Goal: Task Accomplishment & Management: Manage account settings

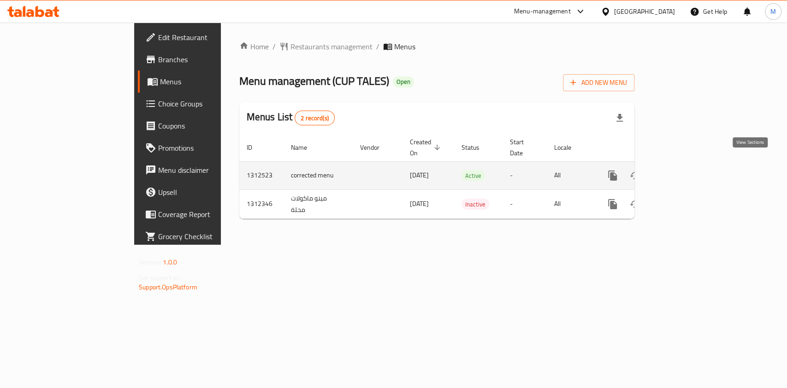
click at [684, 170] on icon "enhanced table" at bounding box center [678, 175] width 11 height 11
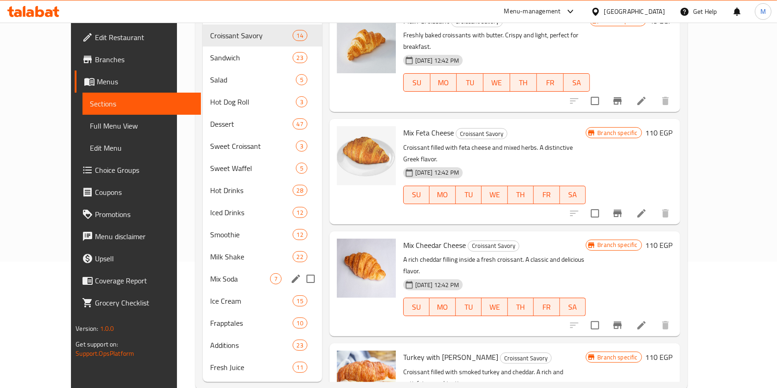
scroll to position [132, 0]
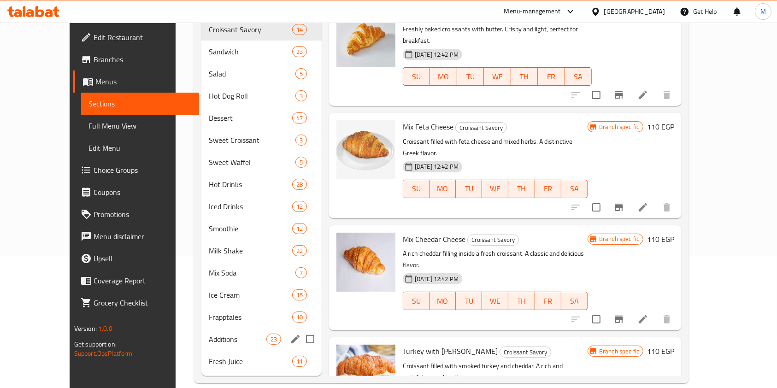
click at [202, 332] on div "Additions 23" at bounding box center [261, 339] width 120 height 22
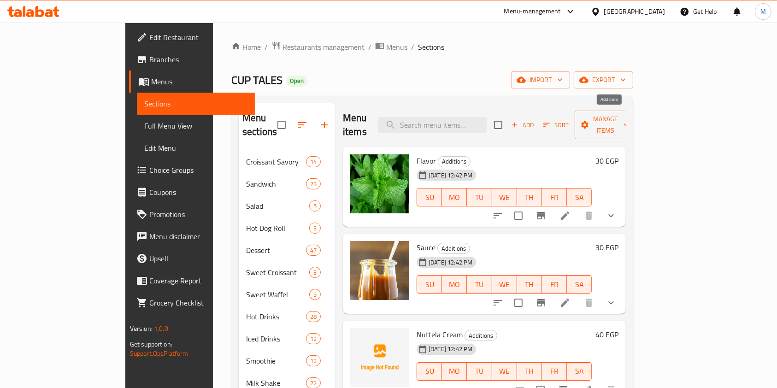
click at [535, 120] on span "Add" at bounding box center [522, 125] width 25 height 11
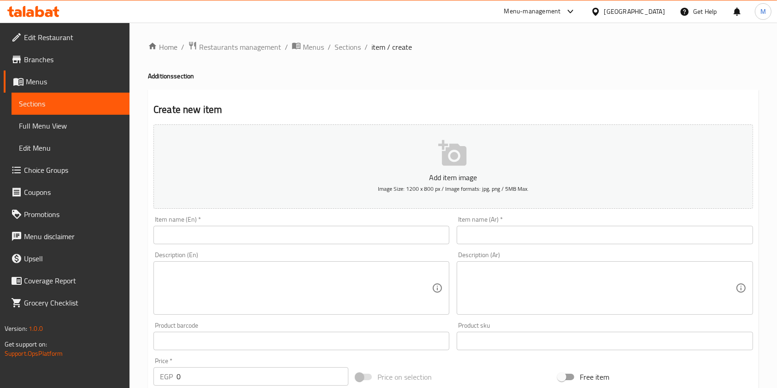
click at [483, 237] on input "text" at bounding box center [605, 235] width 296 height 18
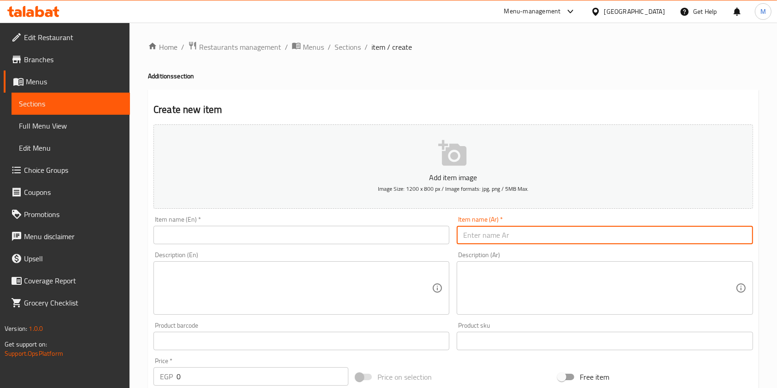
paste input "كراميل شوجر فرى"
type input "كراميل شوجر فرى"
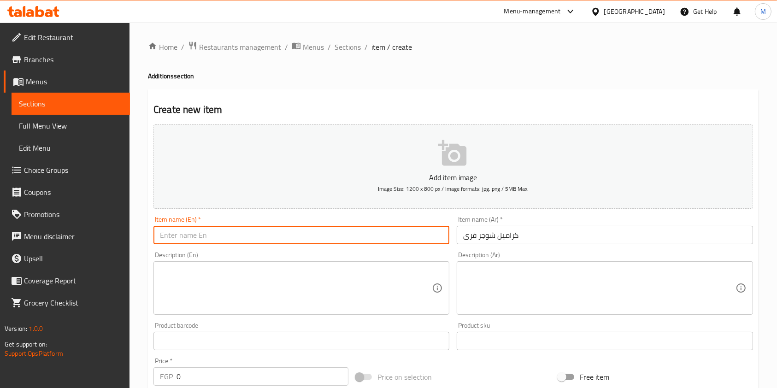
click at [385, 230] on input "text" at bounding box center [301, 235] width 296 height 18
paste input "Caramel Sugar-Free"
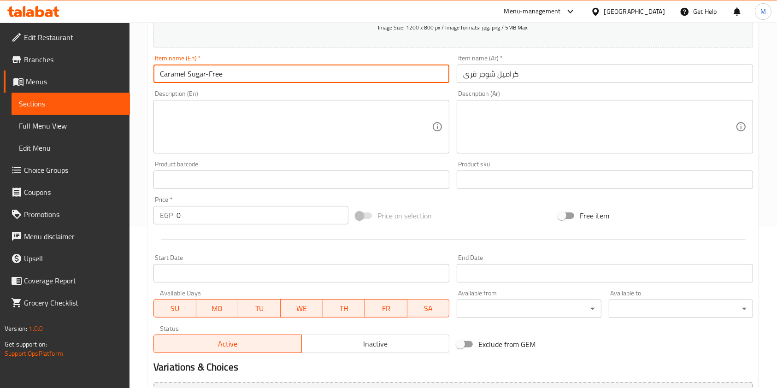
scroll to position [184, 0]
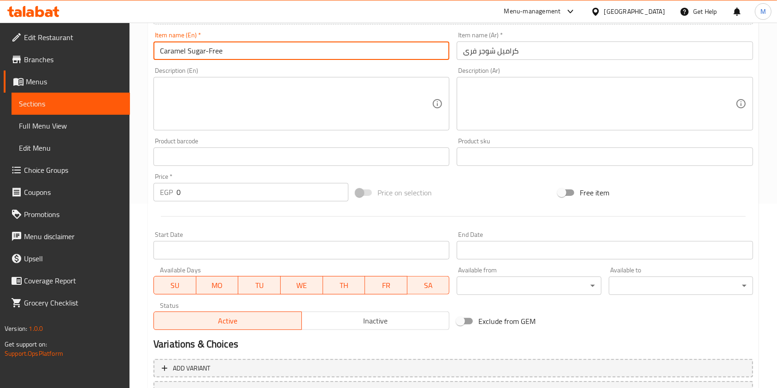
type input "Caramel Sugar-Free"
click at [206, 200] on input "0" at bounding box center [263, 192] width 172 height 18
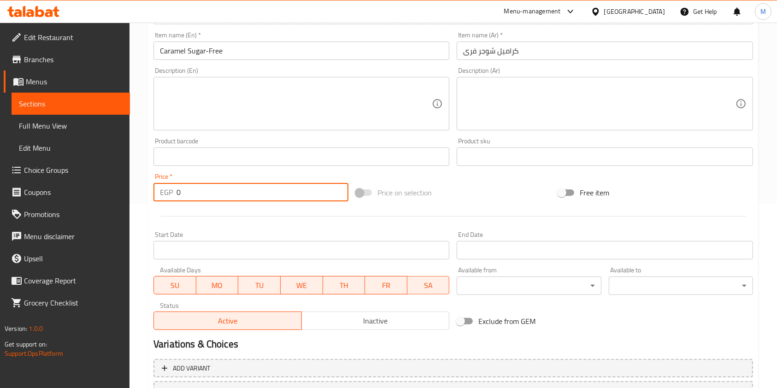
click at [206, 200] on input "0" at bounding box center [263, 192] width 172 height 18
type input "3"
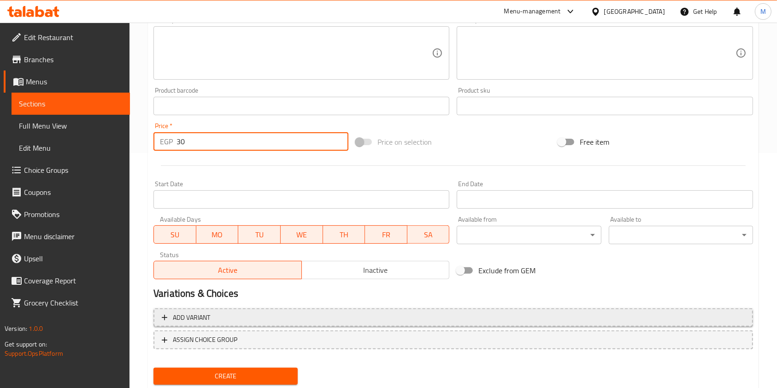
scroll to position [263, 0]
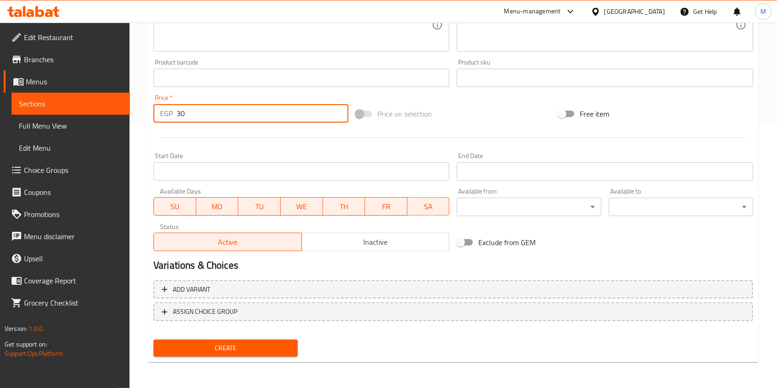
type input "30"
click at [234, 367] on div "Home / Restaurants management / Menus / Sections / item / create Additions sect…" at bounding box center [453, 74] width 611 height 592
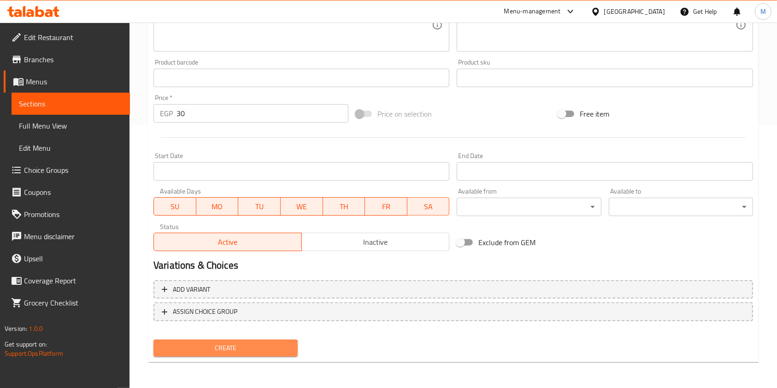
click at [240, 350] on span "Create" at bounding box center [226, 348] width 130 height 12
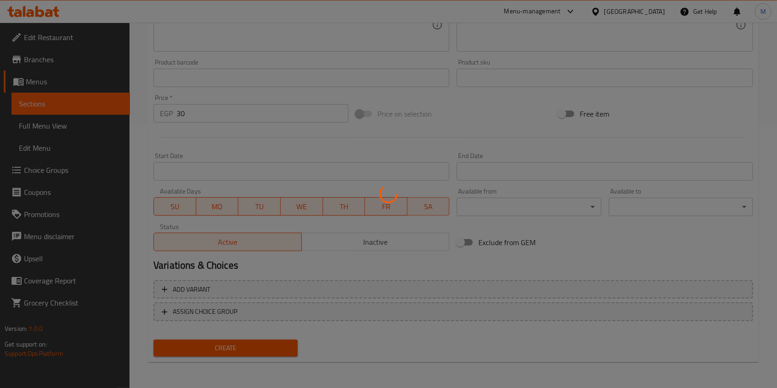
type input "0"
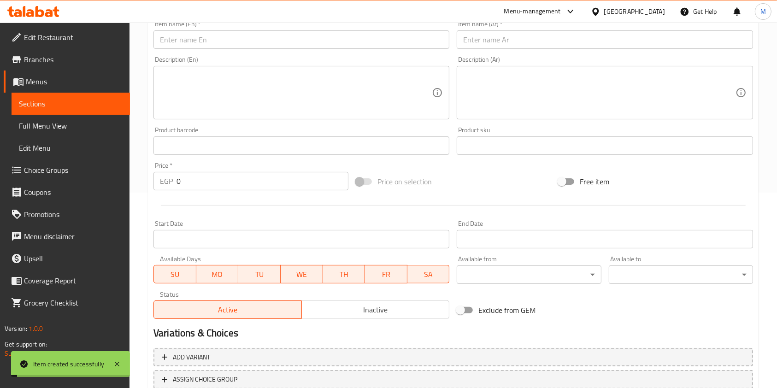
scroll to position [140, 0]
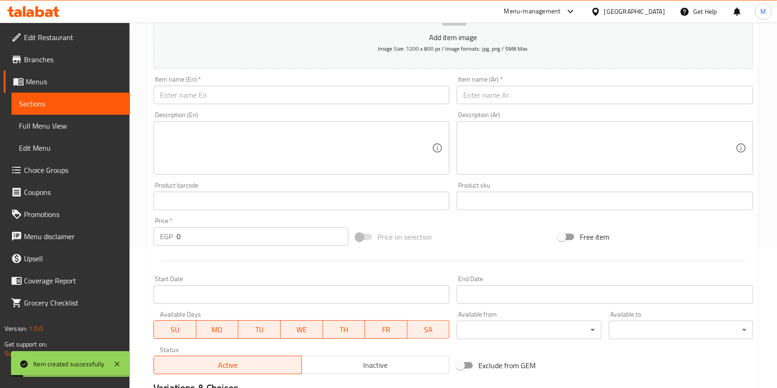
click at [512, 99] on input "text" at bounding box center [605, 95] width 296 height 18
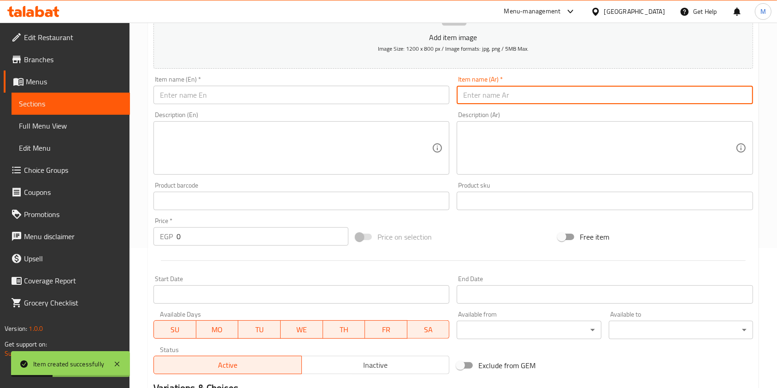
paste input "فانيليا شوجر فرى"
type input "فانيليا شوجر فرى"
click at [361, 103] on input "text" at bounding box center [301, 95] width 296 height 18
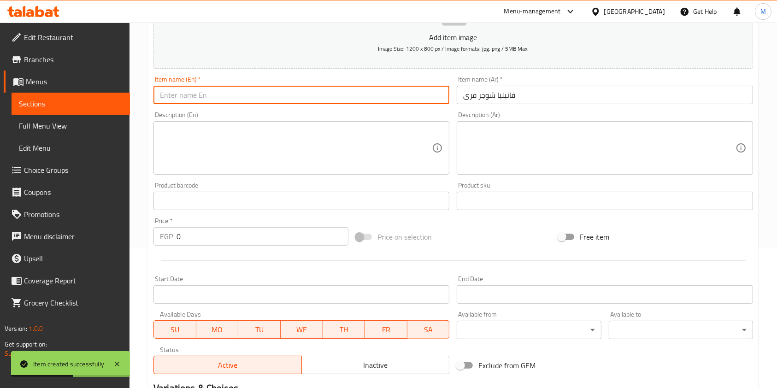
paste input "Vanilla Sugar-Free"
type input "Vanilla Sugar-Free"
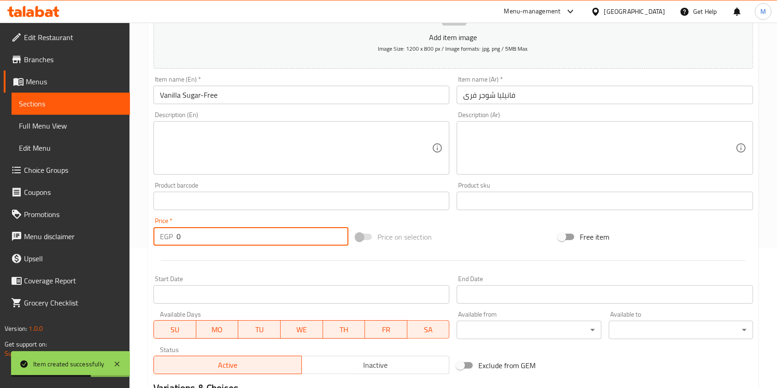
click at [198, 235] on input "0" at bounding box center [263, 236] width 172 height 18
click at [199, 234] on input "0" at bounding box center [263, 236] width 172 height 18
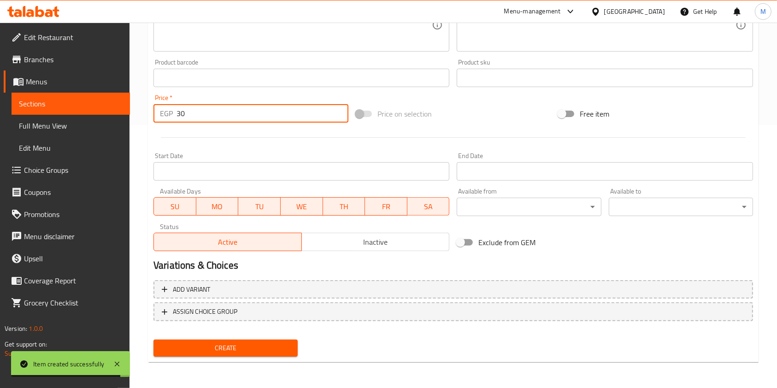
type input "30"
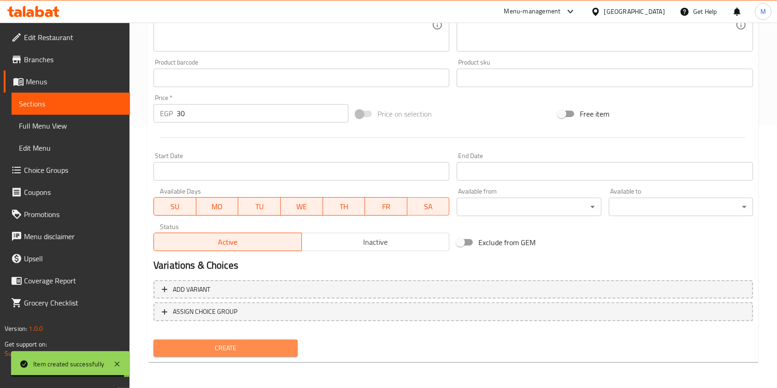
click at [239, 341] on button "Create" at bounding box center [225, 348] width 144 height 17
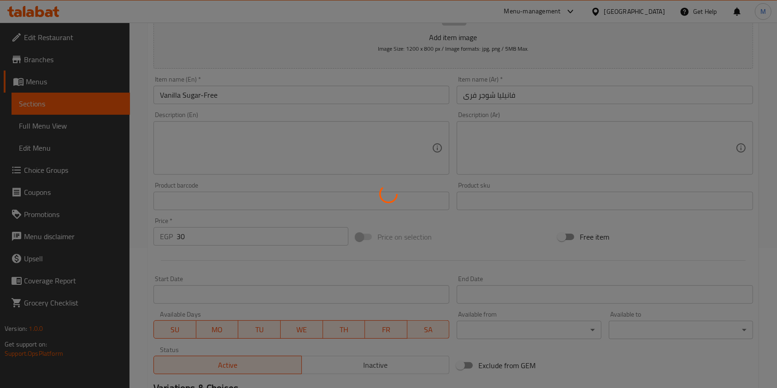
scroll to position [64, 0]
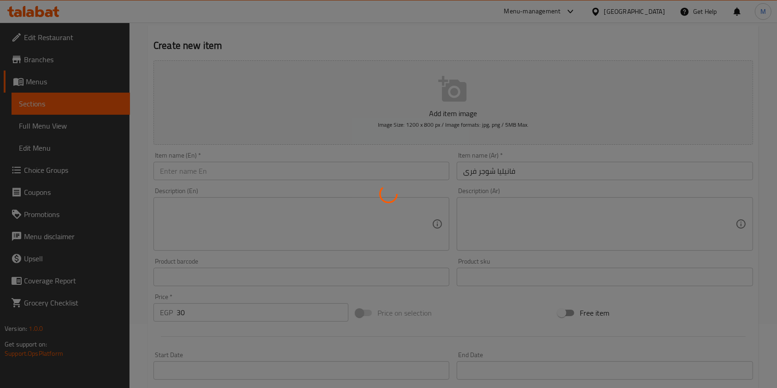
type input "0"
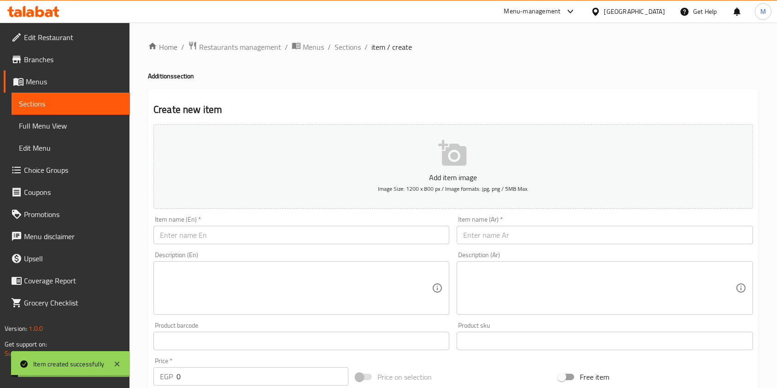
drag, startPoint x: 350, startPoint y: 45, endPoint x: 324, endPoint y: 32, distance: 28.4
click at [350, 45] on span "Sections" at bounding box center [348, 46] width 26 height 11
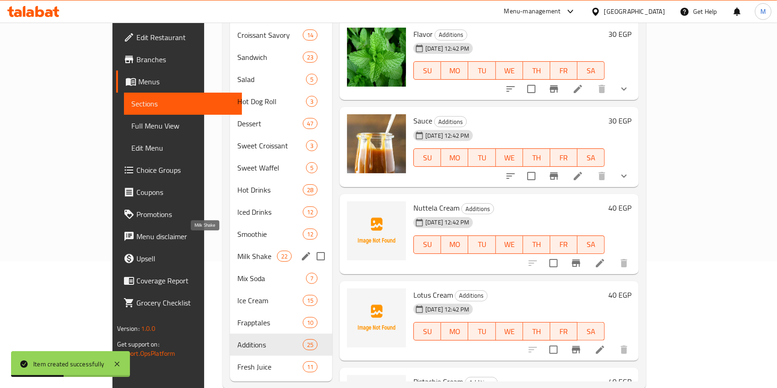
scroll to position [132, 0]
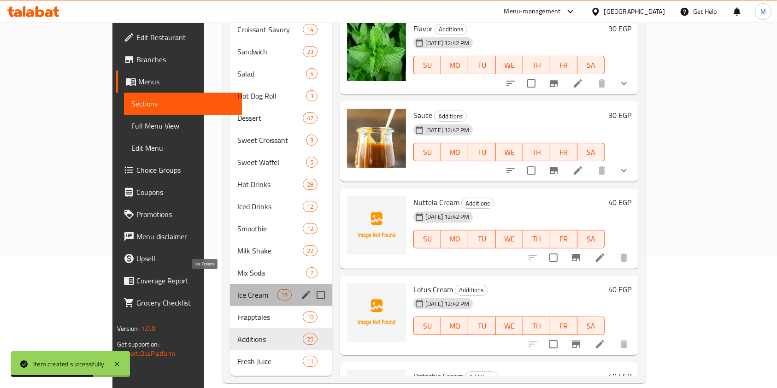
click at [237, 289] on span "Ice Cream" at bounding box center [256, 294] width 39 height 11
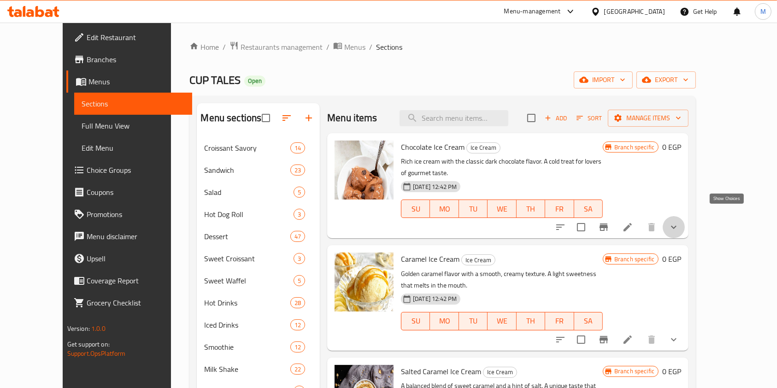
click at [679, 222] on icon "show more" at bounding box center [673, 227] width 11 height 11
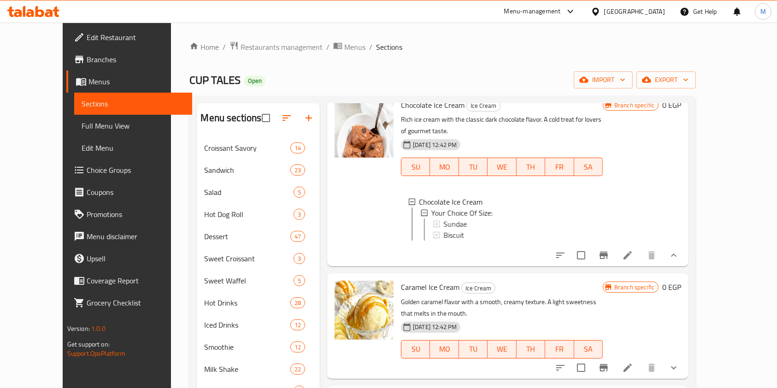
scroll to position [61, 0]
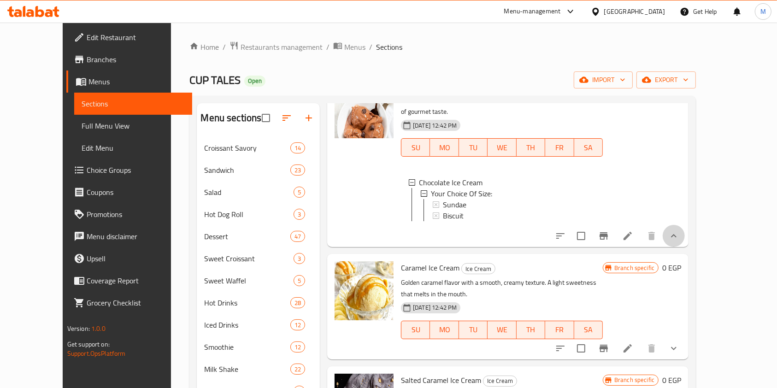
click at [685, 227] on button "show more" at bounding box center [674, 236] width 22 height 22
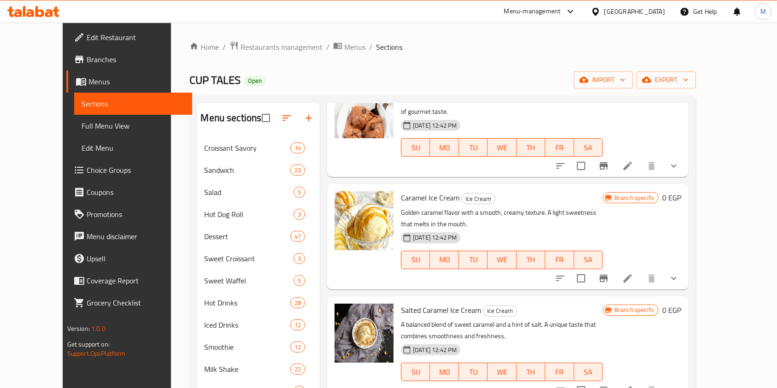
scroll to position [0, 0]
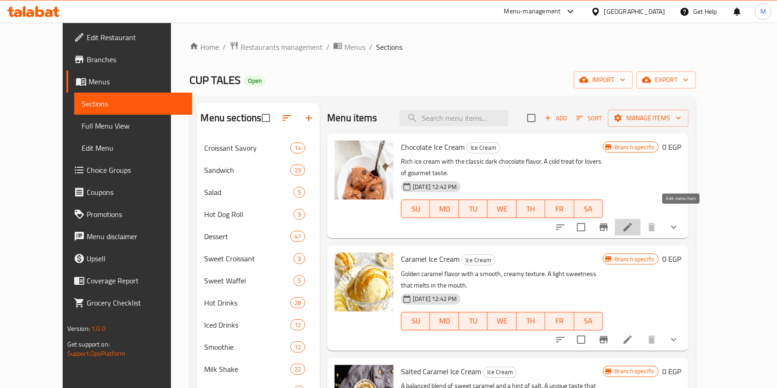
click at [633, 222] on icon at bounding box center [627, 227] width 11 height 11
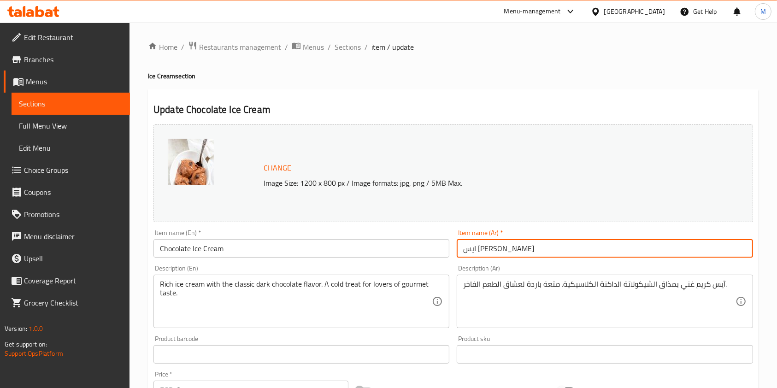
drag, startPoint x: 495, startPoint y: 252, endPoint x: 528, endPoint y: 250, distance: 32.8
click at [528, 250] on input "ايس [PERSON_NAME]" at bounding box center [605, 248] width 296 height 18
paste input "نداى"
type input "صنداى شيكولاتة"
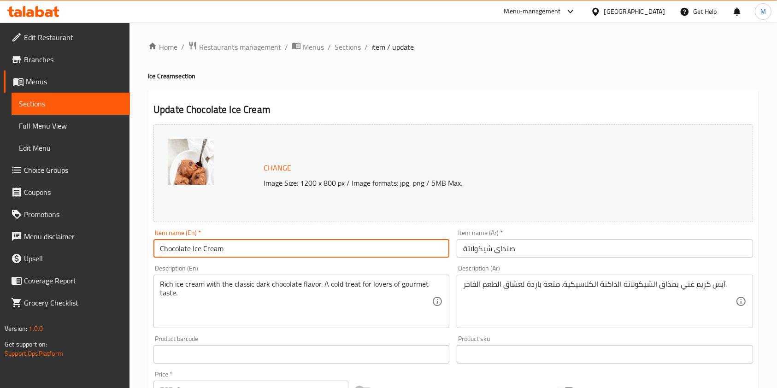
drag, startPoint x: 193, startPoint y: 247, endPoint x: 220, endPoint y: 248, distance: 27.7
click at [220, 248] on input "Chocolate Ice Cream" at bounding box center [301, 248] width 296 height 18
paste input "[DATE]"
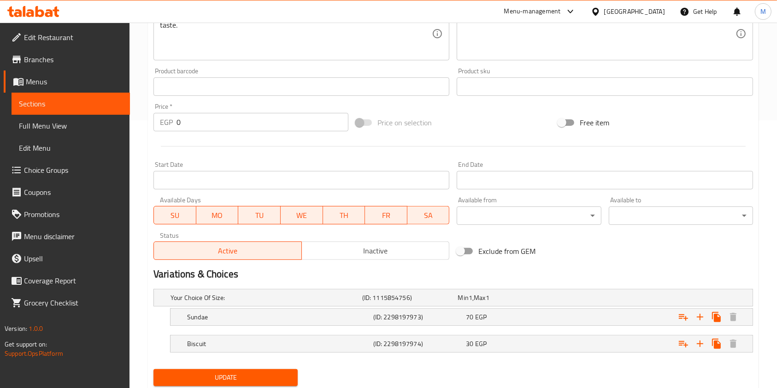
scroll to position [297, 0]
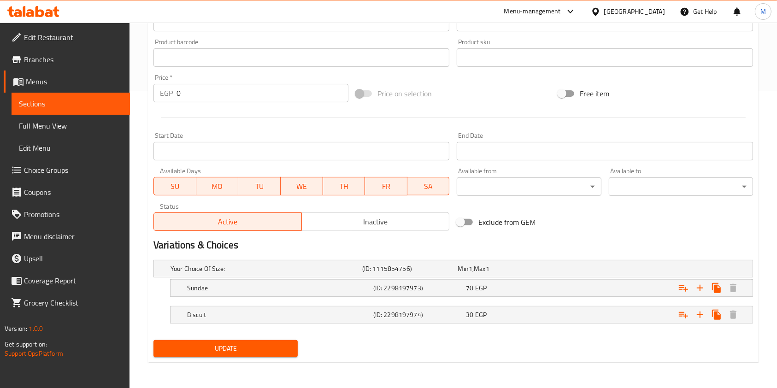
type input "Chocolate [DATE]"
click at [247, 343] on span "Update" at bounding box center [226, 349] width 130 height 12
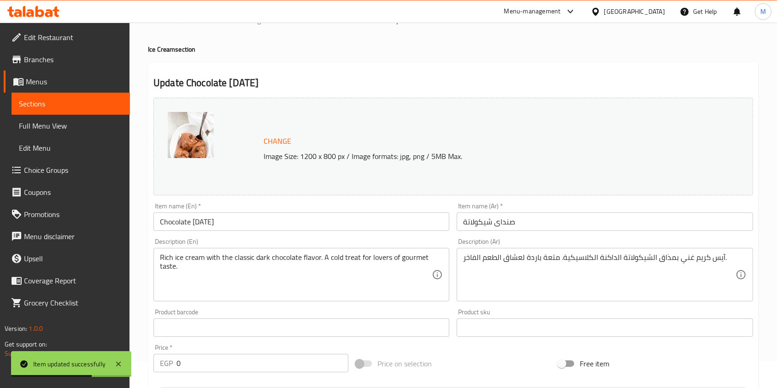
scroll to position [0, 0]
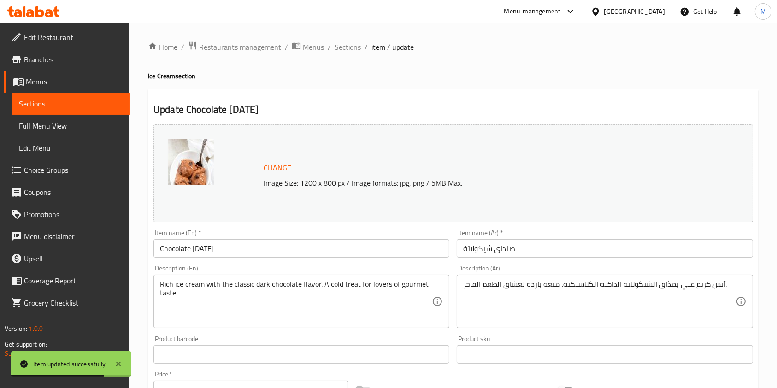
drag, startPoint x: 355, startPoint y: 49, endPoint x: 446, endPoint y: 94, distance: 101.2
click at [355, 49] on span "Sections" at bounding box center [348, 46] width 26 height 11
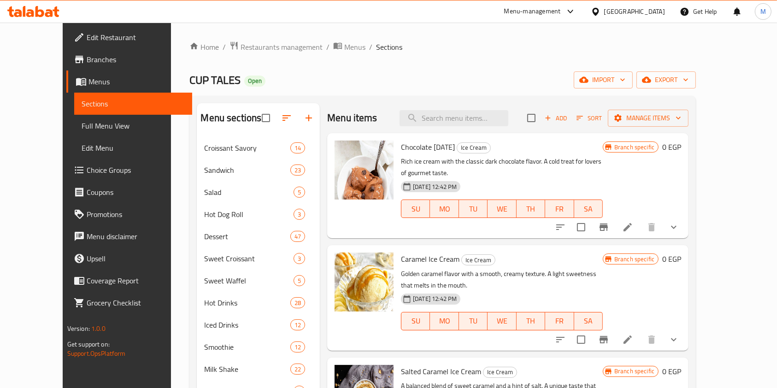
click at [641, 331] on li at bounding box center [628, 339] width 26 height 17
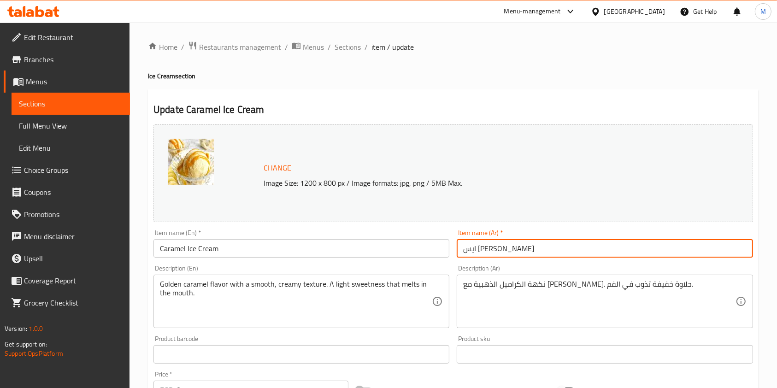
drag, startPoint x: 489, startPoint y: 252, endPoint x: 522, endPoint y: 251, distance: 33.2
click at [522, 251] on input "ايس [PERSON_NAME]" at bounding box center [605, 248] width 296 height 18
paste input "نداى"
type input "صنداى كراميل"
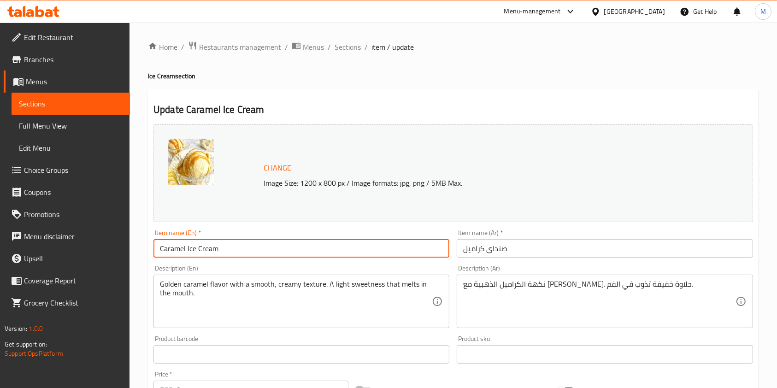
drag, startPoint x: 186, startPoint y: 249, endPoint x: 224, endPoint y: 251, distance: 38.3
click at [224, 251] on input "Caramel Ice Cream" at bounding box center [301, 248] width 296 height 18
paste input "[DATE]"
drag, startPoint x: 186, startPoint y: 247, endPoint x: 192, endPoint y: 262, distance: 15.8
click at [186, 248] on input "CaramelSunday" at bounding box center [301, 248] width 296 height 18
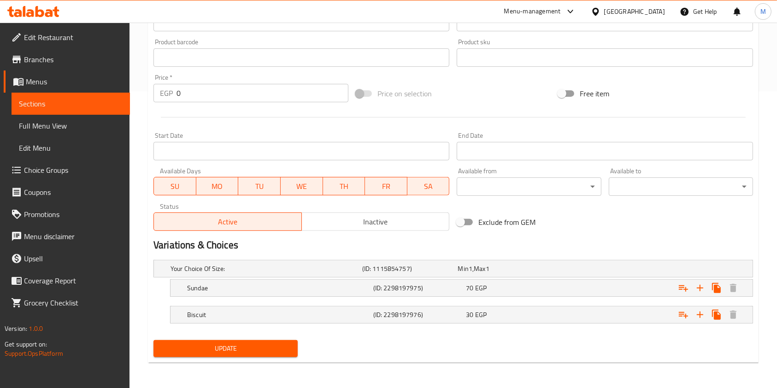
type input "Caramel [DATE]"
click at [243, 348] on span "Update" at bounding box center [226, 349] width 130 height 12
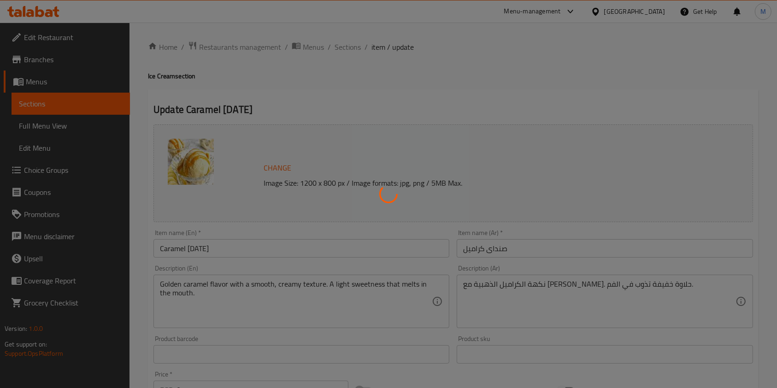
click at [356, 50] on div at bounding box center [388, 194] width 777 height 388
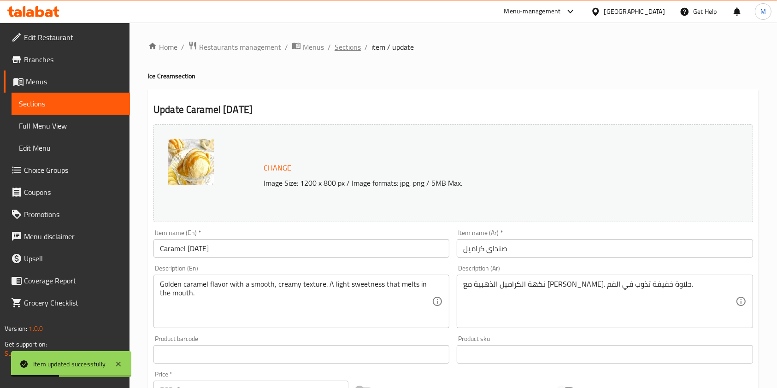
click at [357, 49] on span "Sections" at bounding box center [348, 46] width 26 height 11
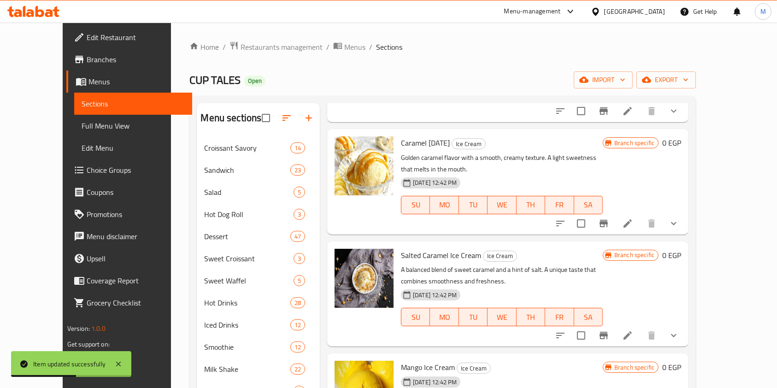
scroll to position [123, 0]
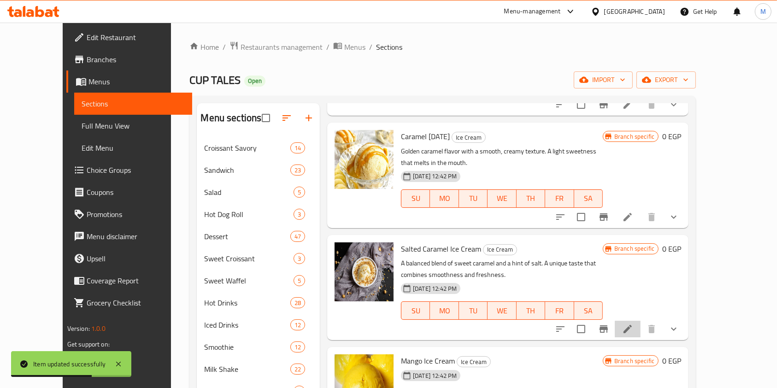
click at [641, 321] on li at bounding box center [628, 329] width 26 height 17
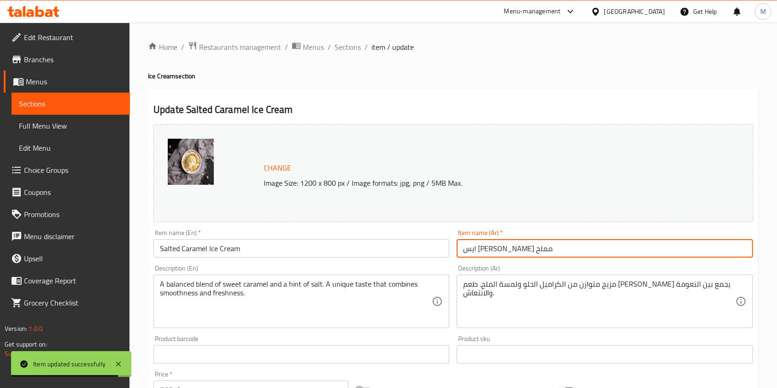
drag, startPoint x: 505, startPoint y: 251, endPoint x: 558, endPoint y: 254, distance: 52.6
click at [558, 254] on input "ايس [PERSON_NAME] مملح" at bounding box center [605, 248] width 296 height 18
paste input "نداى"
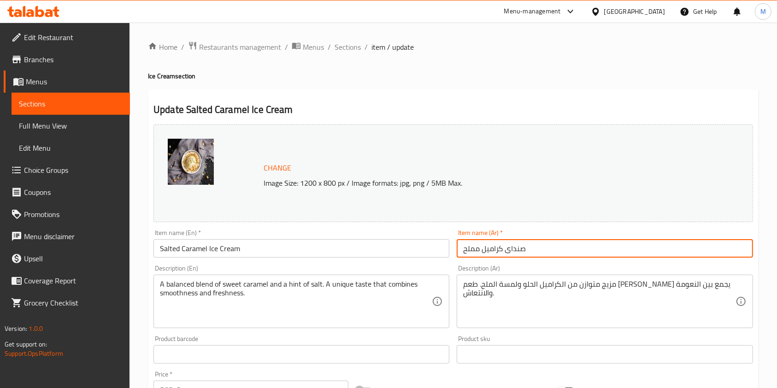
type input "صنداى كراميل مملح"
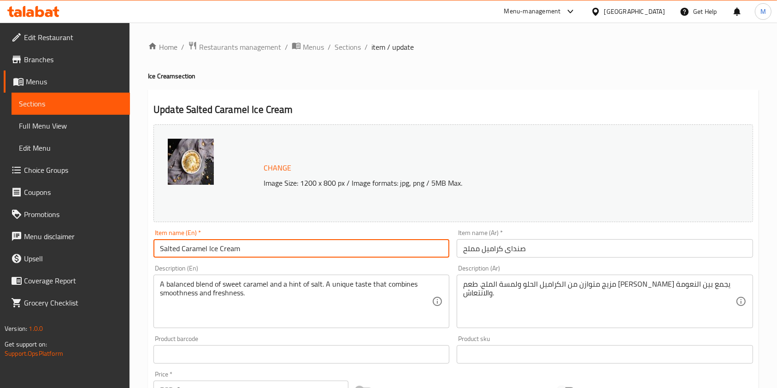
drag, startPoint x: 206, startPoint y: 248, endPoint x: 251, endPoint y: 253, distance: 44.5
click at [251, 253] on input "Salted Caramel Ice Cream" at bounding box center [301, 248] width 296 height 18
paste input "[DATE]"
click at [206, 250] on input "Salted CaramelSunday" at bounding box center [301, 248] width 296 height 18
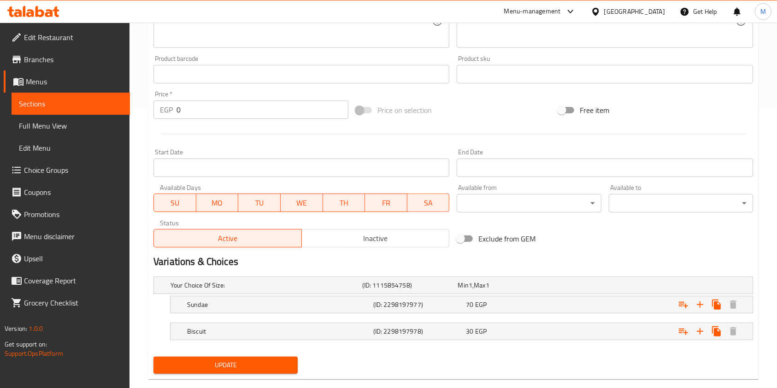
scroll to position [297, 0]
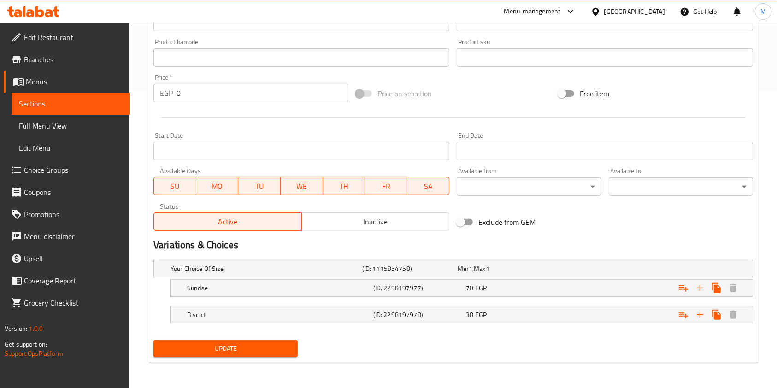
type input "Salted Caramel [DATE]"
click at [280, 349] on span "Update" at bounding box center [226, 349] width 130 height 12
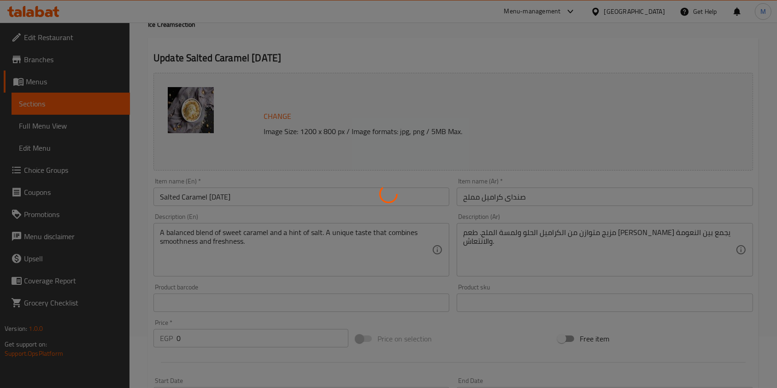
scroll to position [0, 0]
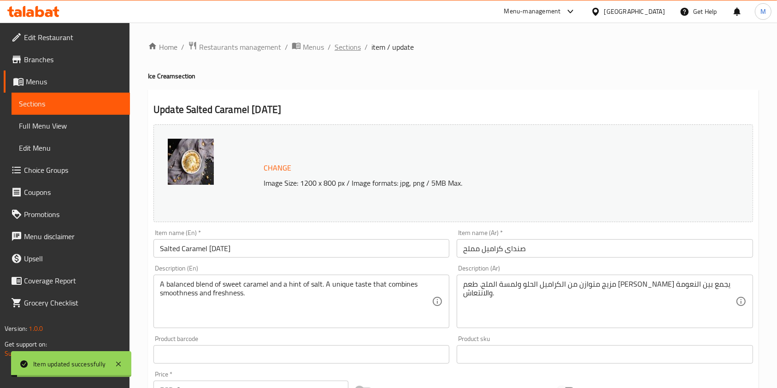
click at [353, 52] on span "Sections" at bounding box center [348, 46] width 26 height 11
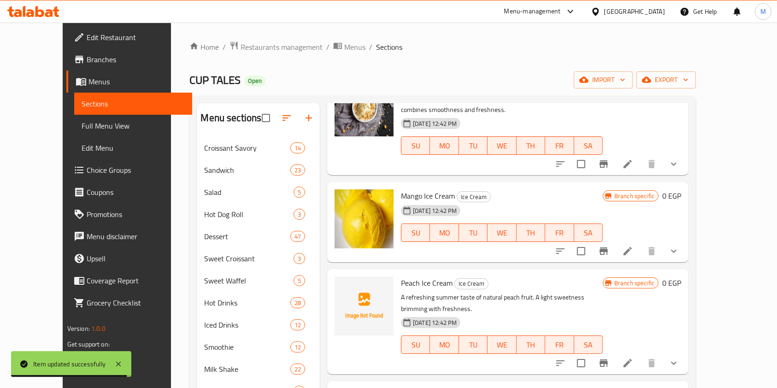
scroll to position [307, 0]
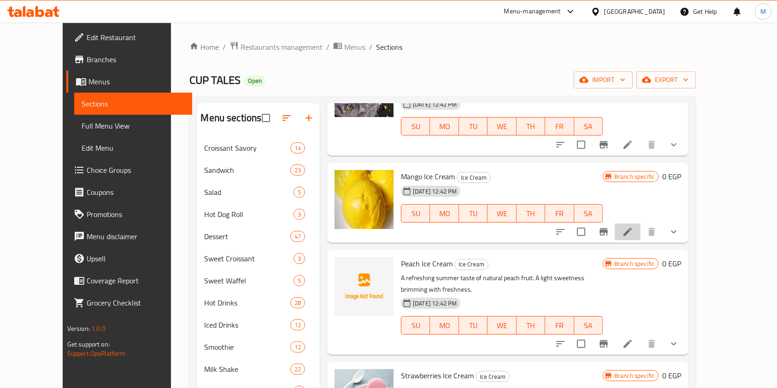
click at [641, 224] on li at bounding box center [628, 232] width 26 height 17
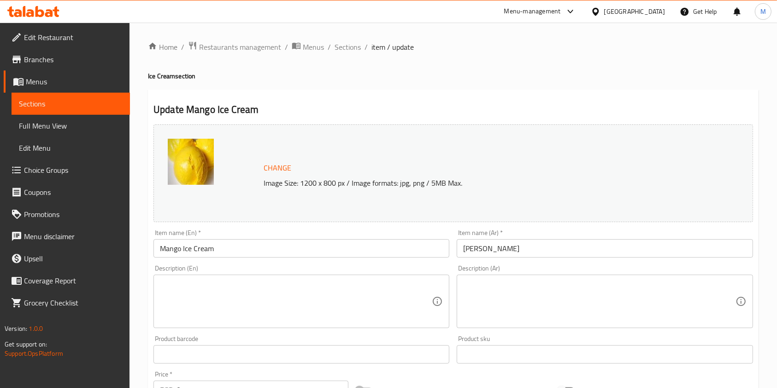
click at [484, 248] on input "[PERSON_NAME]" at bounding box center [605, 248] width 296 height 18
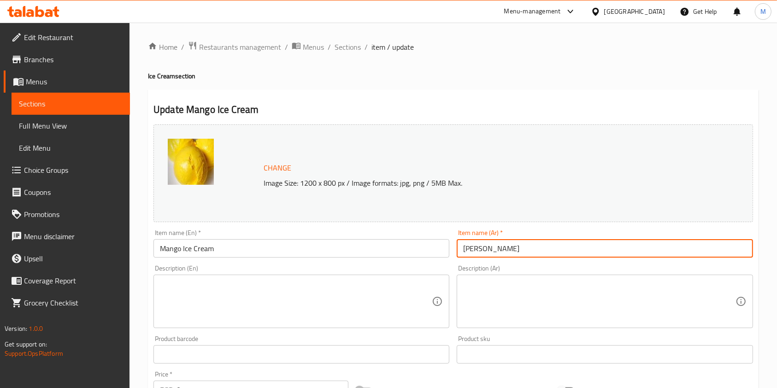
drag, startPoint x: 483, startPoint y: 251, endPoint x: 512, endPoint y: 246, distance: 30.3
click at [512, 246] on input "[PERSON_NAME]" at bounding box center [605, 248] width 296 height 18
paste input "نداى"
type input "صنداى مانجو"
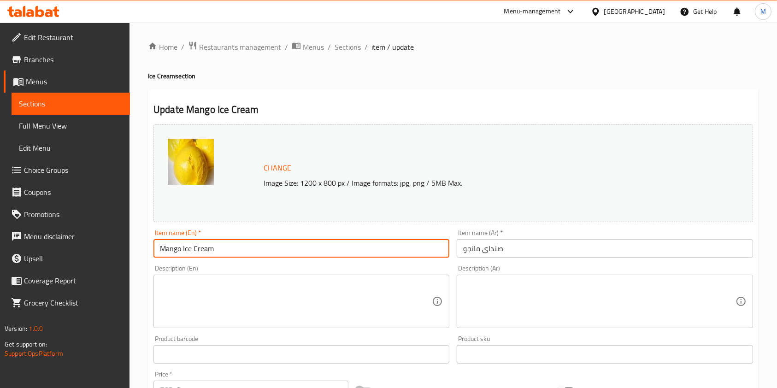
drag, startPoint x: 182, startPoint y: 250, endPoint x: 213, endPoint y: 251, distance: 30.9
click at [212, 251] on input "Mango Ice Cream" at bounding box center [301, 248] width 296 height 18
paste input "[DATE]"
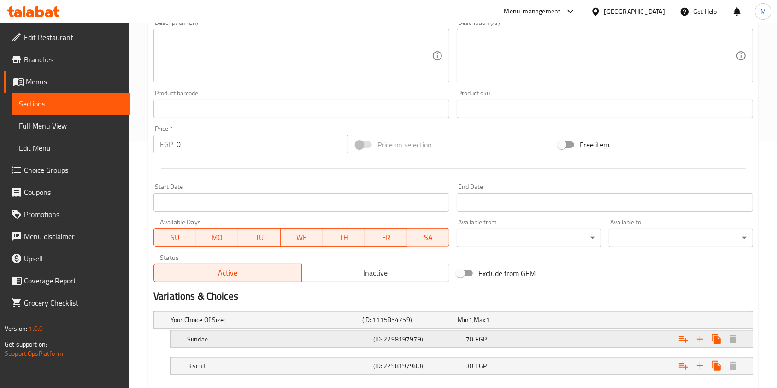
scroll to position [297, 0]
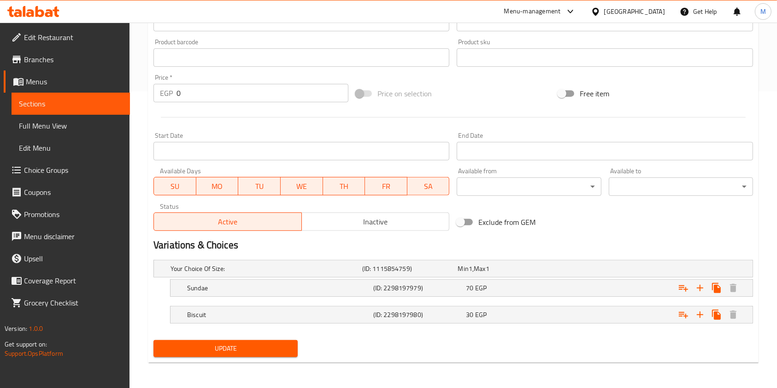
type input "Mango [DATE]"
click at [236, 347] on span "Update" at bounding box center [226, 349] width 130 height 12
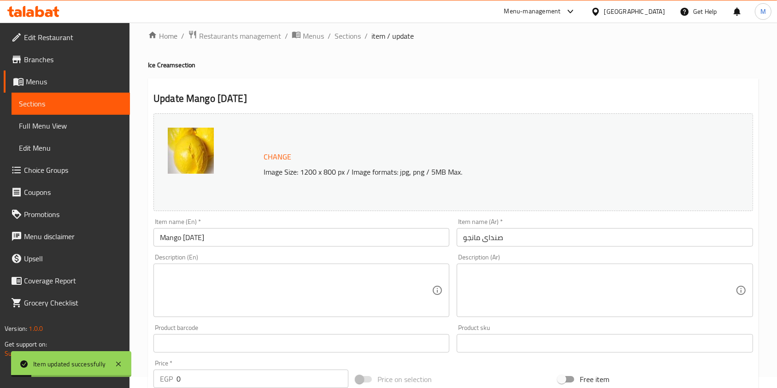
scroll to position [0, 0]
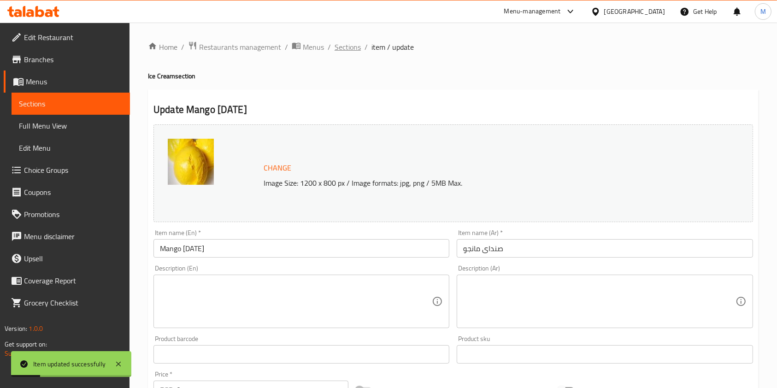
click at [357, 45] on span "Sections" at bounding box center [348, 46] width 26 height 11
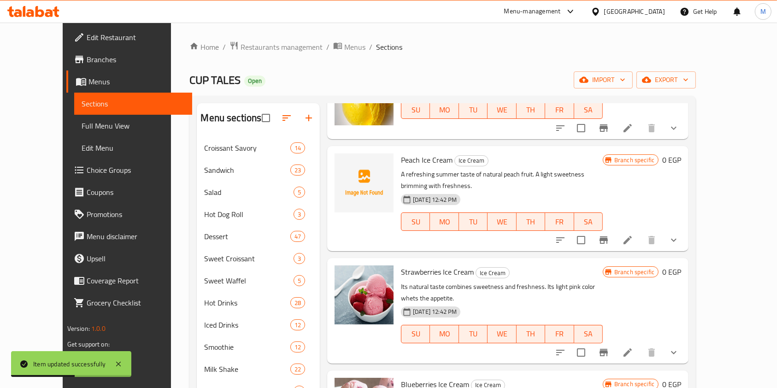
scroll to position [430, 0]
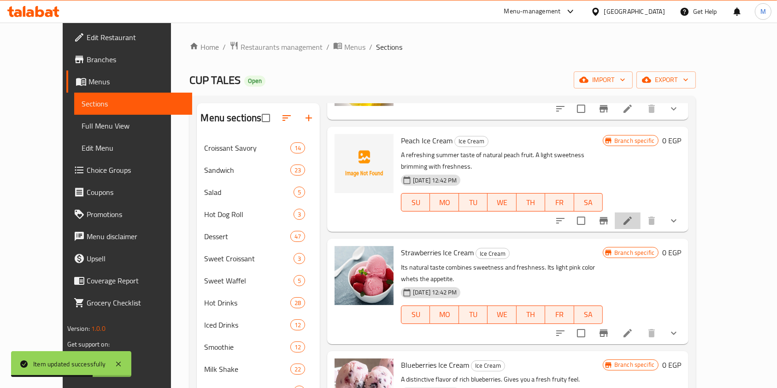
click at [641, 212] on li at bounding box center [628, 220] width 26 height 17
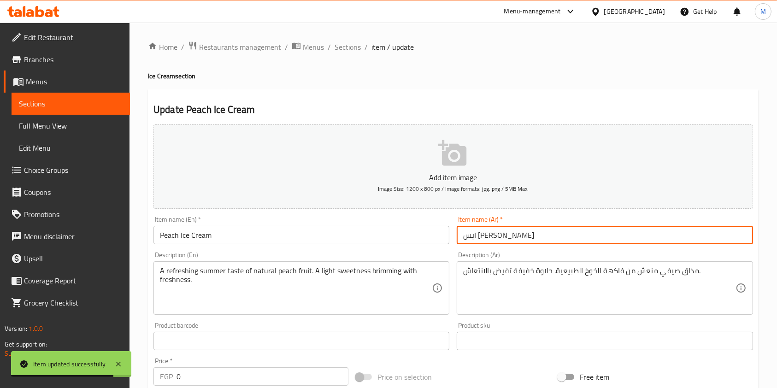
drag, startPoint x: 477, startPoint y: 238, endPoint x: 527, endPoint y: 237, distance: 49.8
click at [527, 237] on input "ايس [PERSON_NAME]" at bounding box center [605, 235] width 296 height 18
paste input "نداى"
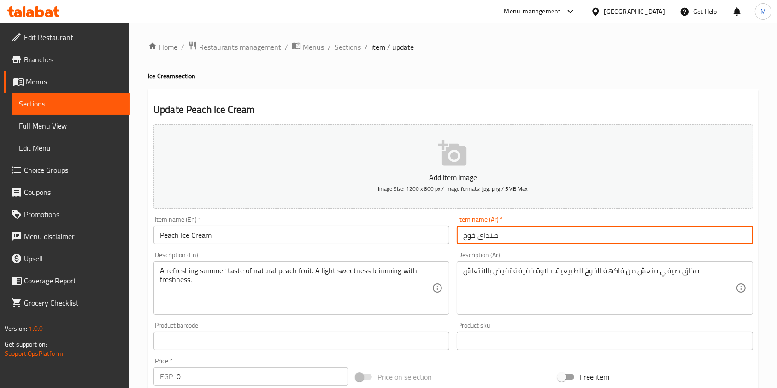
type input "صنداى خوخ"
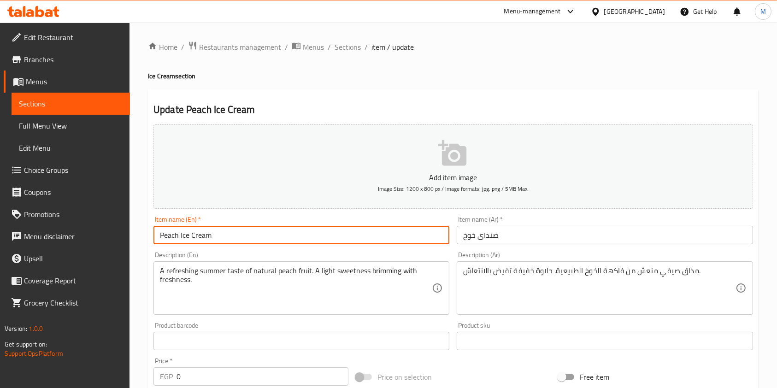
drag, startPoint x: 181, startPoint y: 237, endPoint x: 208, endPoint y: 238, distance: 27.2
click at [208, 238] on input "Peach Ice Cream" at bounding box center [301, 235] width 296 height 18
click at [180, 234] on input "Peach Ice Cream" at bounding box center [301, 235] width 296 height 18
click at [181, 235] on input "Peach Ice Cream" at bounding box center [301, 235] width 296 height 18
click at [178, 237] on input "Peach Ice Cream" at bounding box center [301, 235] width 296 height 18
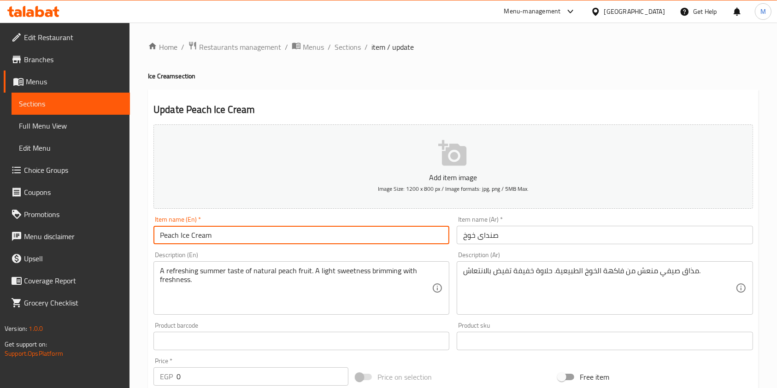
click at [181, 237] on input "Peach Ice Cream" at bounding box center [301, 235] width 296 height 18
drag, startPoint x: 181, startPoint y: 237, endPoint x: 225, endPoint y: 241, distance: 44.4
click at [225, 241] on input "Peach Ice Cream" at bounding box center [301, 235] width 296 height 18
paste input "[DATE]"
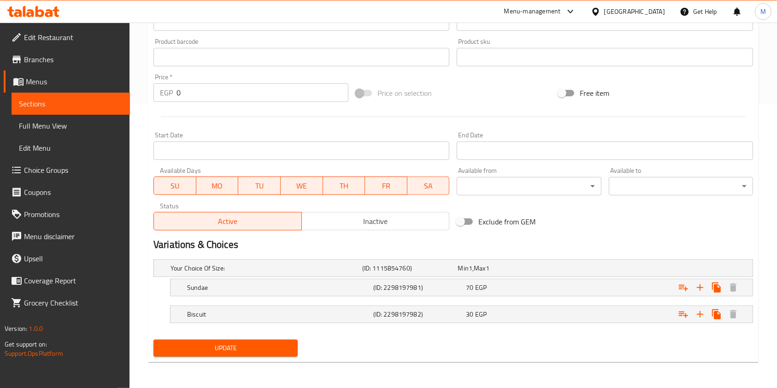
type input "Peach [DATE]"
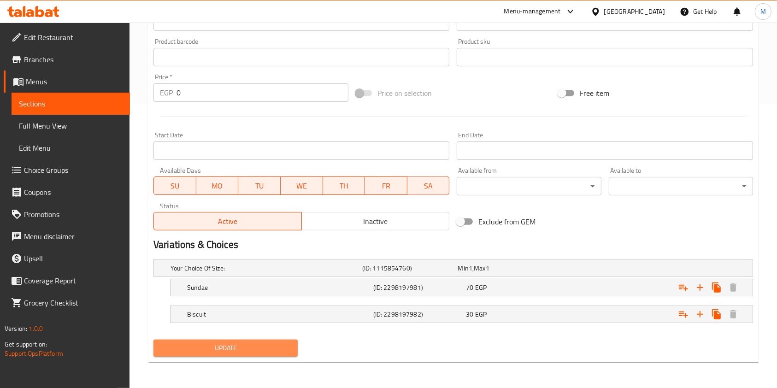
click at [265, 347] on span "Update" at bounding box center [226, 348] width 130 height 12
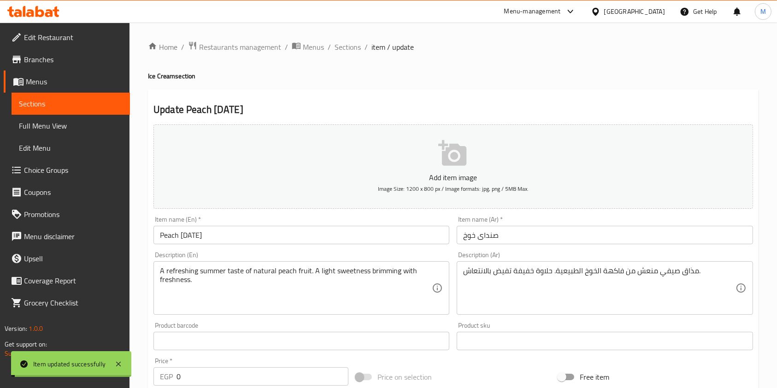
drag, startPoint x: 354, startPoint y: 48, endPoint x: 369, endPoint y: 60, distance: 19.4
click at [354, 48] on span "Sections" at bounding box center [348, 46] width 26 height 11
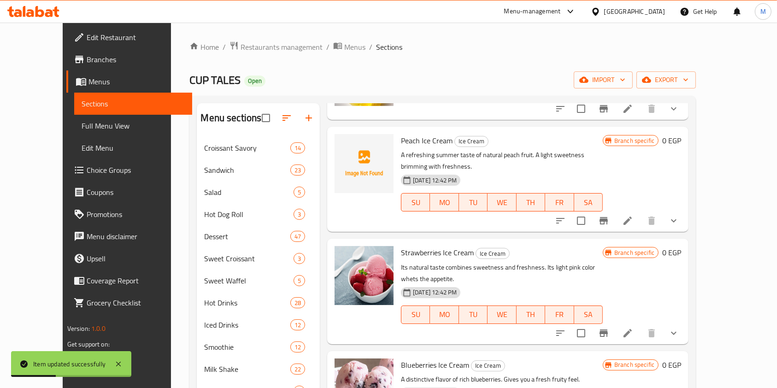
scroll to position [369, 0]
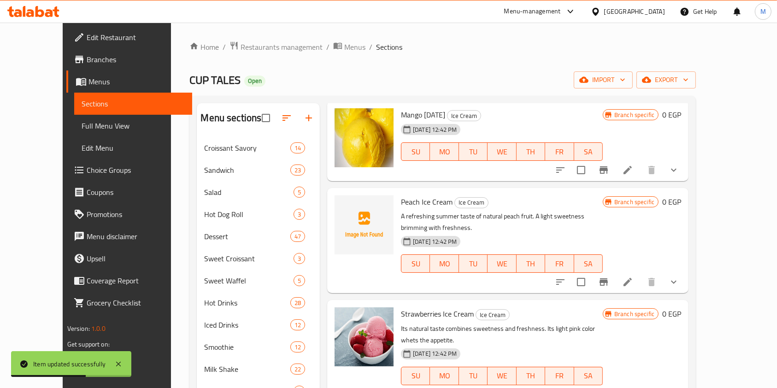
click at [633, 388] on icon at bounding box center [627, 394] width 11 height 11
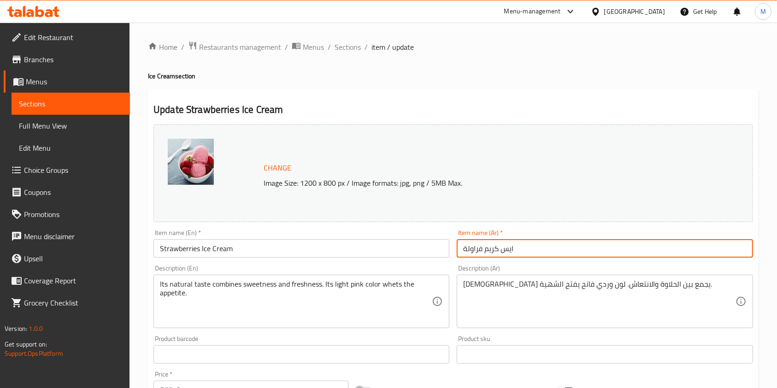
drag, startPoint x: 485, startPoint y: 252, endPoint x: 531, endPoint y: 250, distance: 46.1
click at [531, 250] on input "ايس كريم فراولة" at bounding box center [605, 248] width 296 height 18
paste input "نداى"
type input "صنداى فراولة"
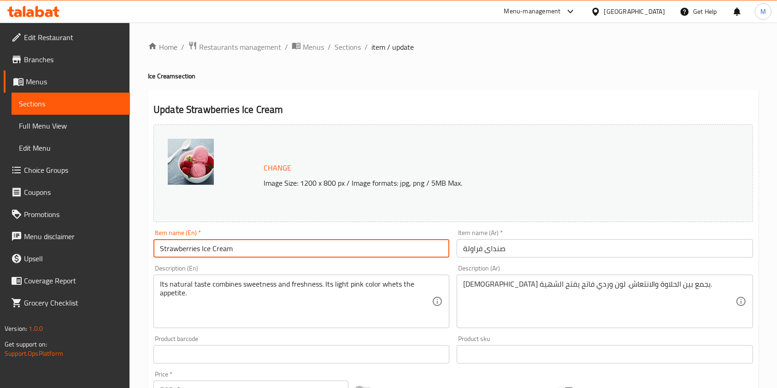
drag, startPoint x: 202, startPoint y: 248, endPoint x: 249, endPoint y: 247, distance: 47.0
click at [249, 247] on input "Strawberries Ice Cream" at bounding box center [301, 248] width 296 height 18
paste input "[DATE]"
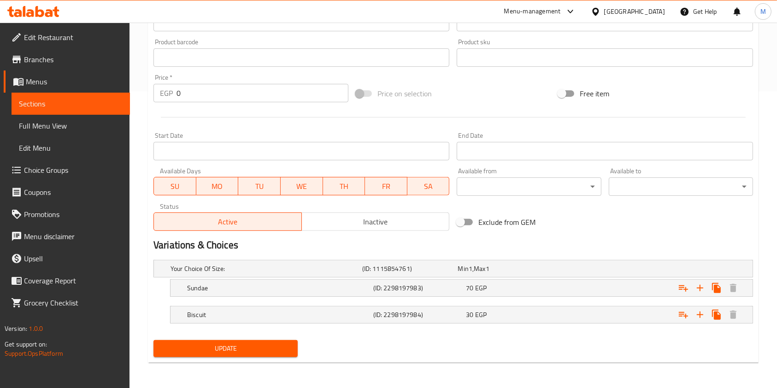
type input "Strawberries [DATE]"
click at [279, 342] on button "Update" at bounding box center [225, 348] width 144 height 17
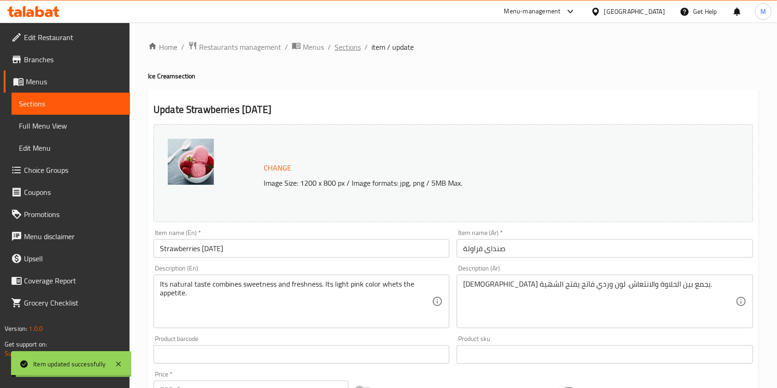
click at [354, 46] on span "Sections" at bounding box center [348, 46] width 26 height 11
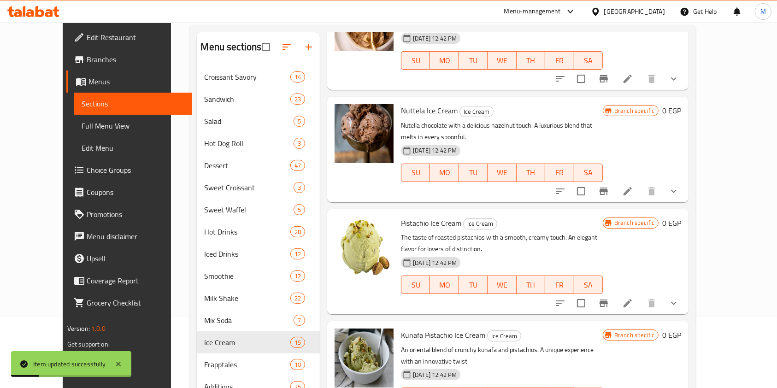
scroll to position [132, 0]
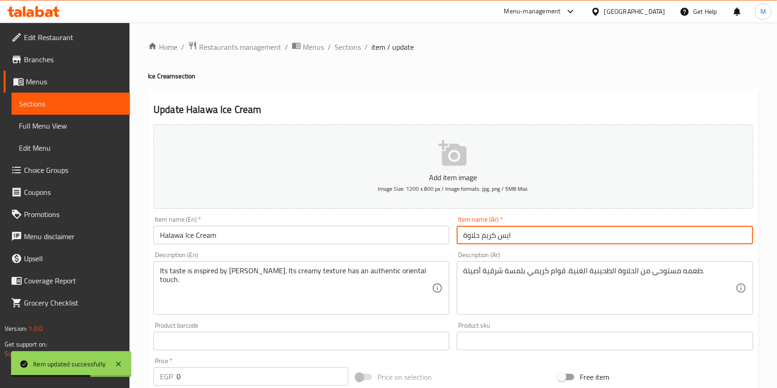
drag, startPoint x: 482, startPoint y: 238, endPoint x: 550, endPoint y: 236, distance: 67.8
click at [550, 236] on input "ايس كريم حلاوة" at bounding box center [605, 235] width 296 height 18
paste input "نداى"
type input "صنداى حلاوة"
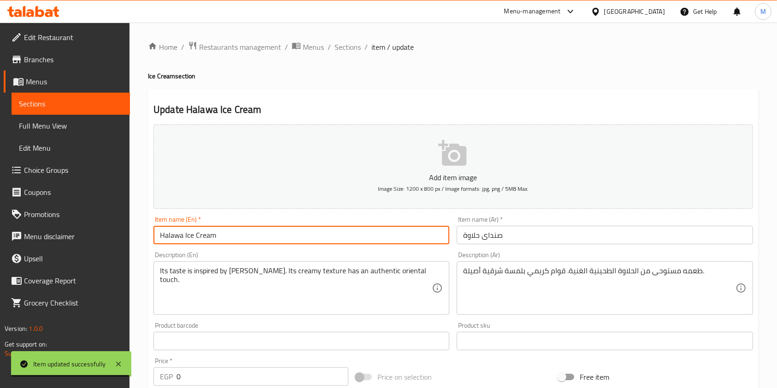
drag, startPoint x: 185, startPoint y: 236, endPoint x: 222, endPoint y: 238, distance: 37.4
click at [222, 238] on input "Halawa Ice Cream" at bounding box center [301, 235] width 296 height 18
paste input "[DATE]"
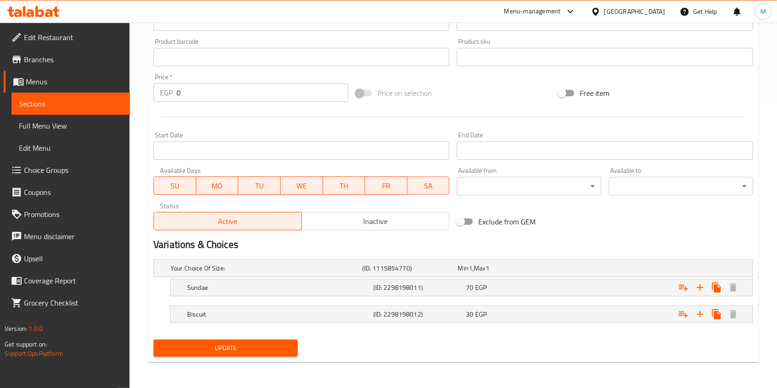
type input "[DEMOGRAPHIC_DATA] [DATE]"
click at [282, 356] on div "Update" at bounding box center [226, 348] width 152 height 24
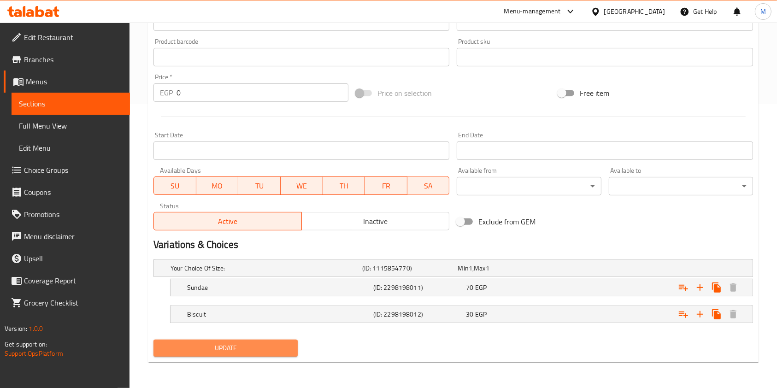
click at [284, 351] on span "Update" at bounding box center [226, 348] width 130 height 12
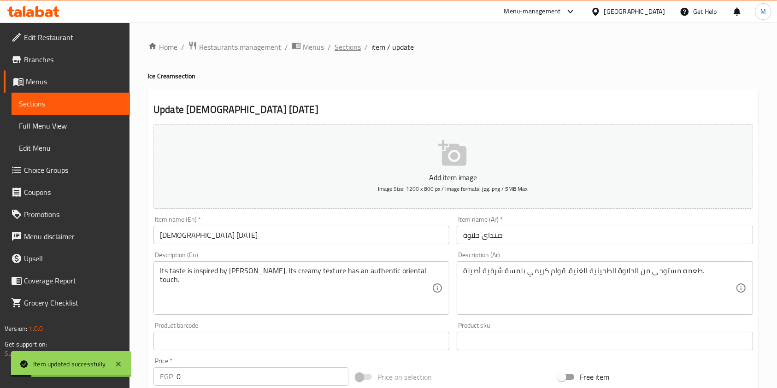
click at [354, 46] on span "Sections" at bounding box center [348, 46] width 26 height 11
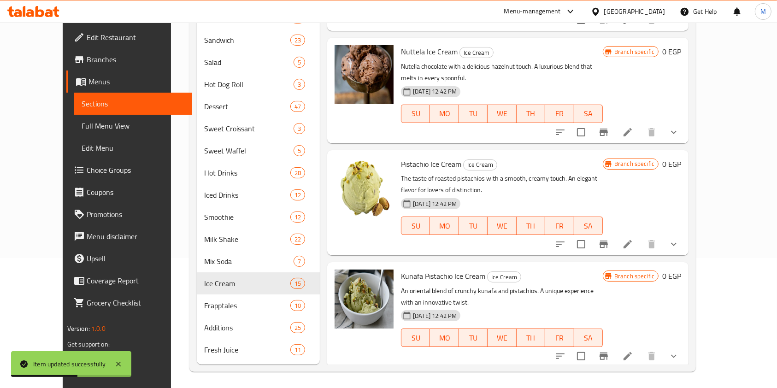
scroll to position [132, 0]
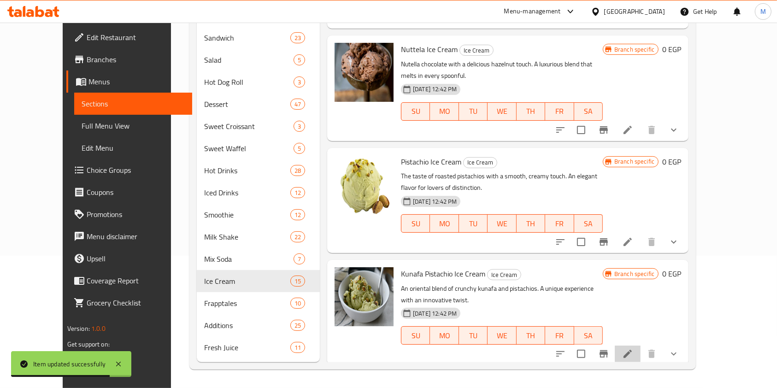
click at [641, 346] on li at bounding box center [628, 354] width 26 height 17
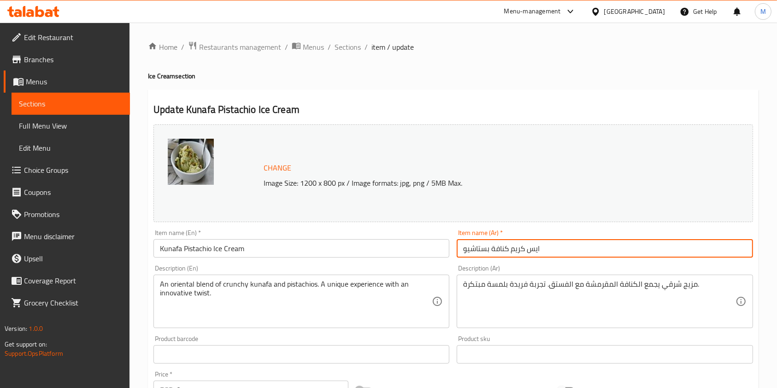
drag, startPoint x: 511, startPoint y: 248, endPoint x: 560, endPoint y: 253, distance: 49.5
click at [560, 253] on input "ايس كريم كنافة بستاشيو" at bounding box center [605, 248] width 296 height 18
paste input "صنداى"
type input "صنداى كنافة بستاشيو"
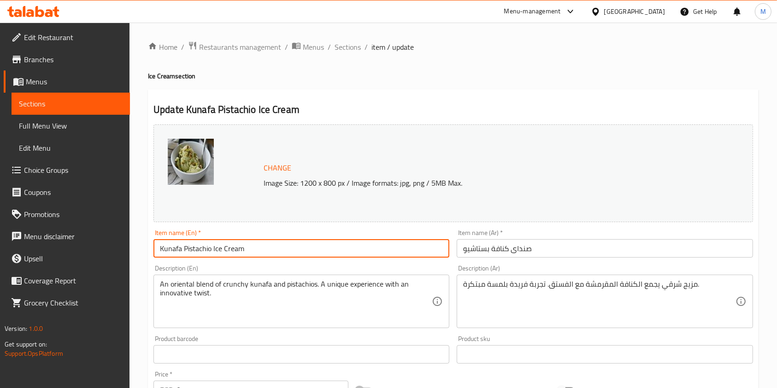
drag, startPoint x: 212, startPoint y: 250, endPoint x: 250, endPoint y: 252, distance: 38.3
click at [250, 252] on input "Kunafa Pistachio Ice Cream" at bounding box center [301, 248] width 296 height 18
click at [226, 252] on input "Kunafa Pistachio Ice Cream" at bounding box center [301, 248] width 296 height 18
drag, startPoint x: 213, startPoint y: 248, endPoint x: 248, endPoint y: 249, distance: 34.6
click at [248, 249] on input "Kunafa Pistachio Ice Cream" at bounding box center [301, 248] width 296 height 18
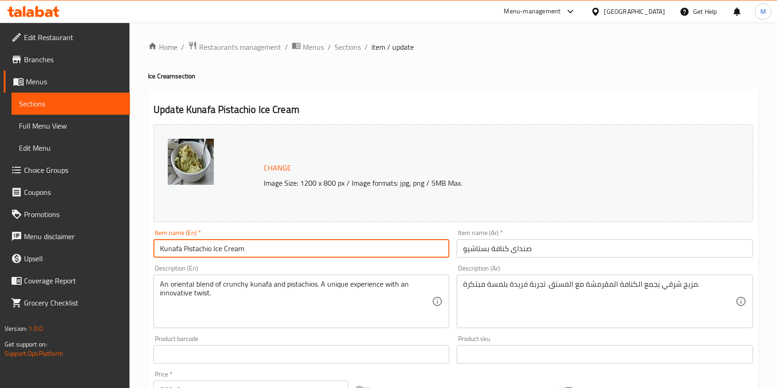
paste input "[DATE]"
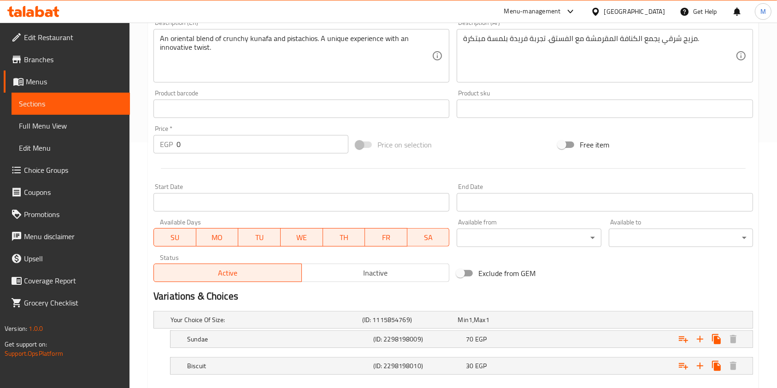
scroll to position [297, 0]
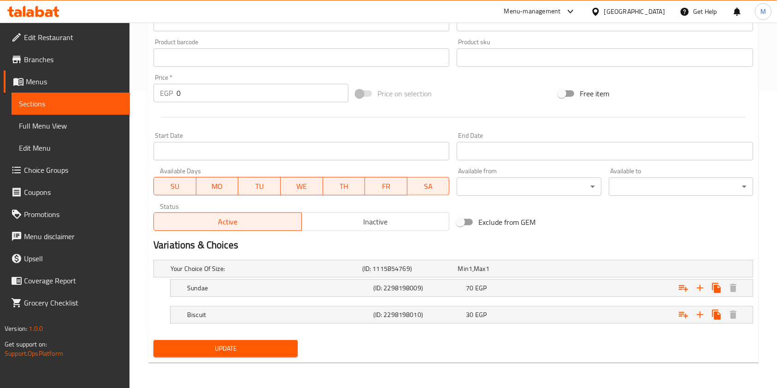
type input "[PERSON_NAME] [DATE]"
click at [259, 347] on span "Update" at bounding box center [226, 349] width 130 height 12
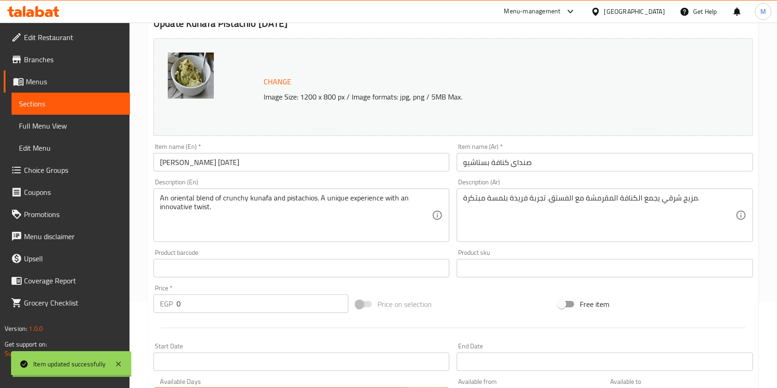
scroll to position [0, 0]
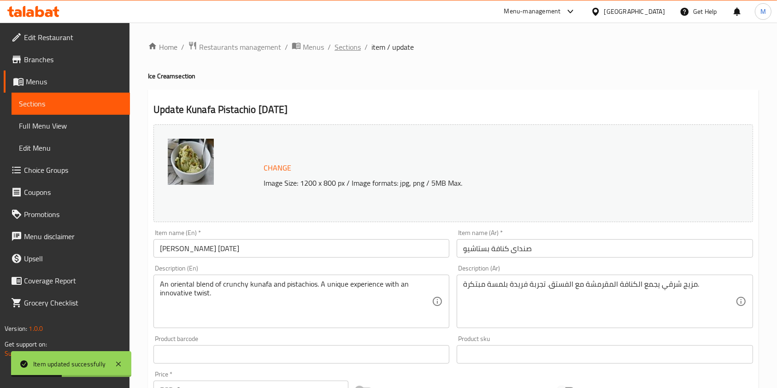
click at [358, 49] on span "Sections" at bounding box center [348, 46] width 26 height 11
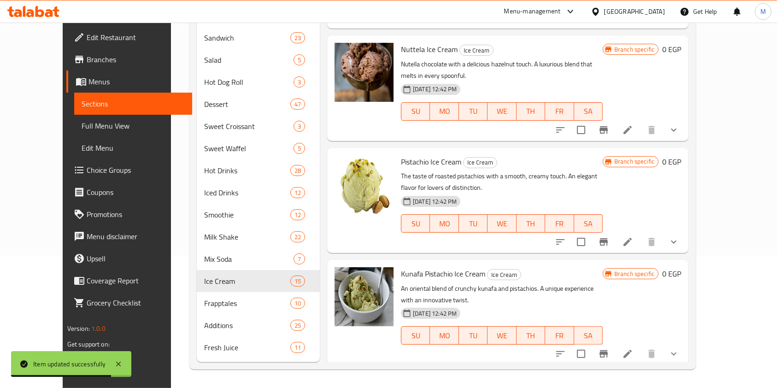
scroll to position [1076, 0]
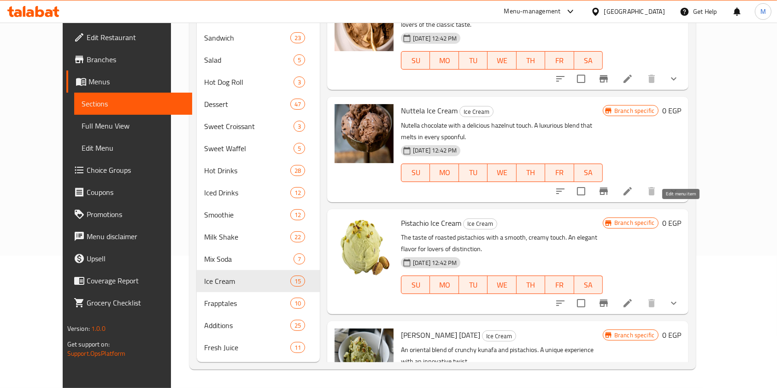
click at [633, 298] on icon at bounding box center [627, 303] width 11 height 11
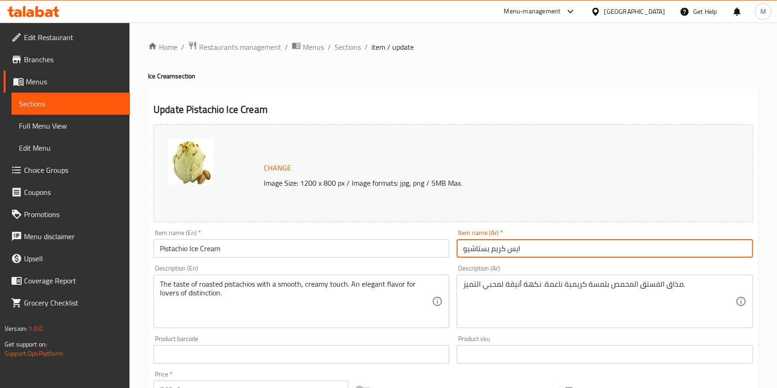
drag, startPoint x: 492, startPoint y: 249, endPoint x: 542, endPoint y: 251, distance: 50.3
click at [542, 251] on input "ايس كريم بستاشيو" at bounding box center [605, 248] width 296 height 18
paste input "نداى"
type input "صنداى بستاشيو"
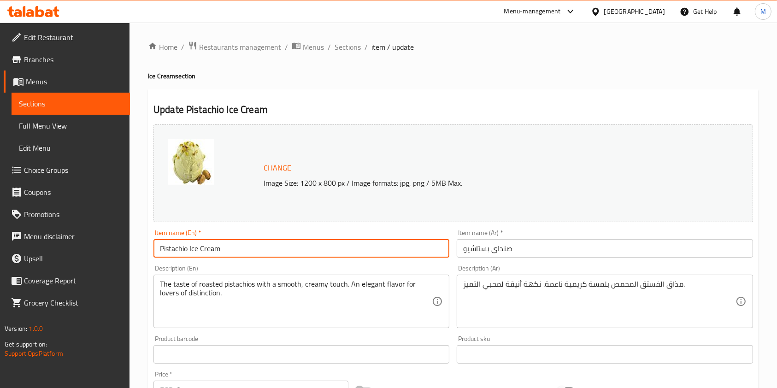
drag, startPoint x: 189, startPoint y: 248, endPoint x: 238, endPoint y: 252, distance: 48.5
click at [238, 252] on input "Pistachio Ice Cream" at bounding box center [301, 248] width 296 height 18
paste input "[DATE]"
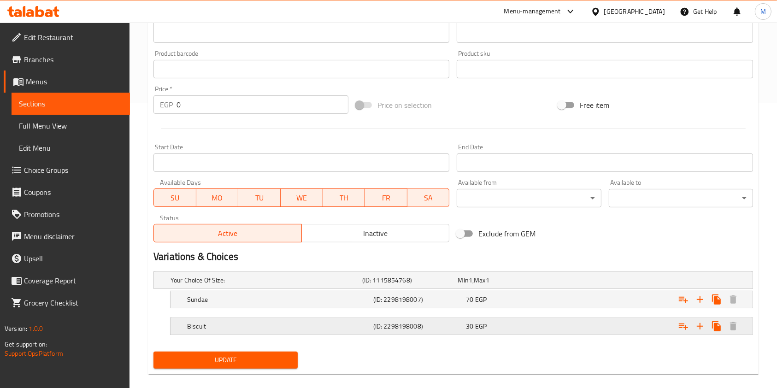
scroll to position [297, 0]
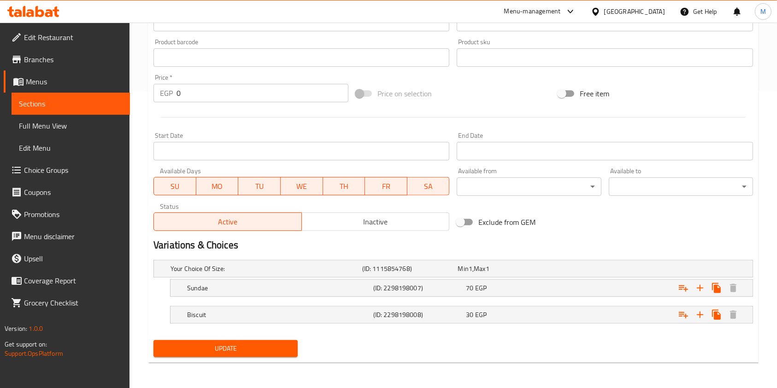
type input "Pistachio [DATE]"
click at [262, 341] on button "Update" at bounding box center [225, 348] width 144 height 17
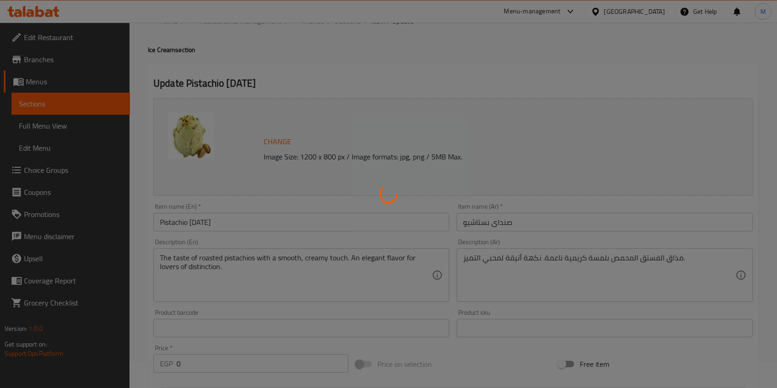
scroll to position [0, 0]
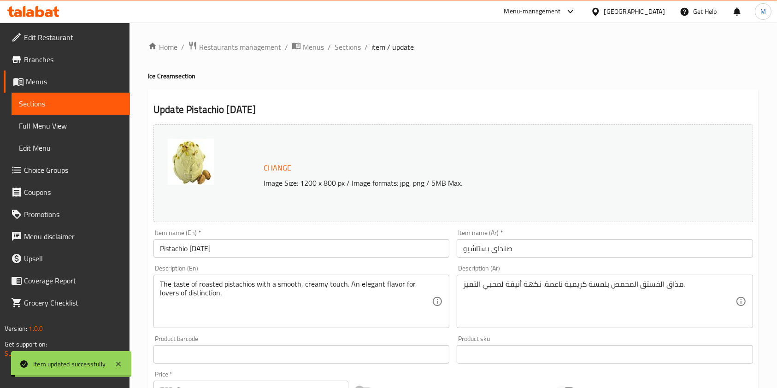
drag, startPoint x: 359, startPoint y: 47, endPoint x: 388, endPoint y: 90, distance: 51.9
click at [359, 47] on span "Sections" at bounding box center [348, 46] width 26 height 11
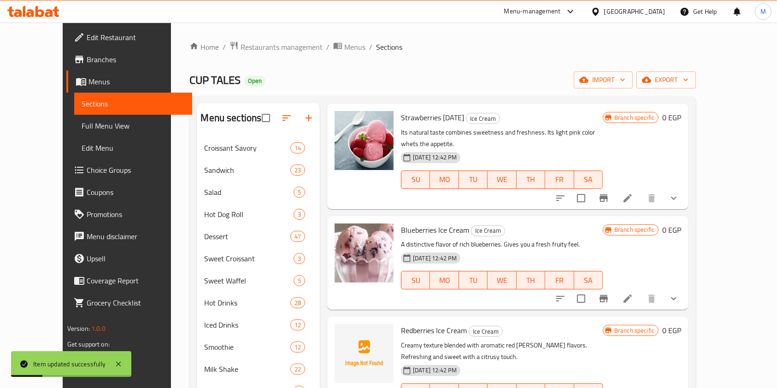
scroll to position [614, 0]
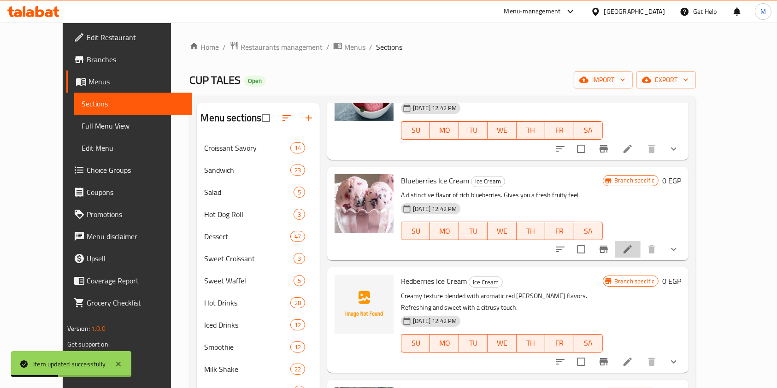
click at [641, 241] on li at bounding box center [628, 249] width 26 height 17
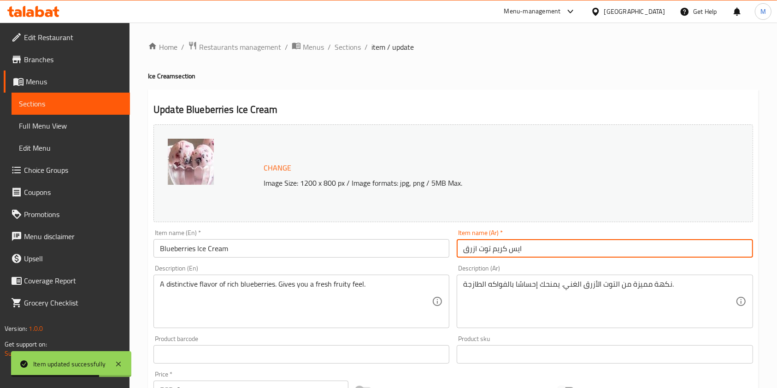
drag, startPoint x: 493, startPoint y: 250, endPoint x: 554, endPoint y: 251, distance: 60.4
click at [554, 251] on input "ايس كريم توت ازرق" at bounding box center [605, 248] width 296 height 18
paste input "نداى"
type input "صنداى توت ازرق"
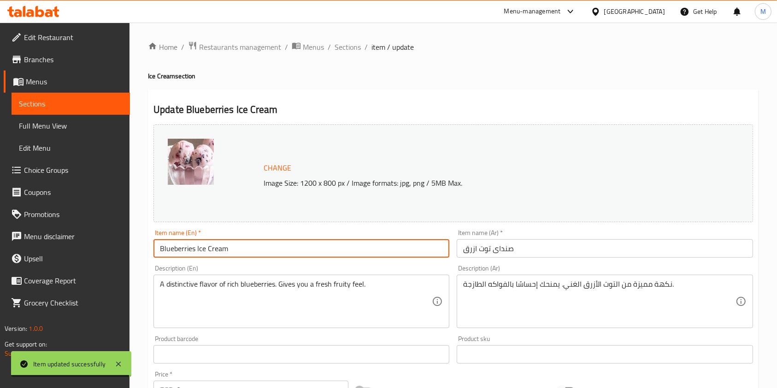
drag, startPoint x: 195, startPoint y: 249, endPoint x: 236, endPoint y: 251, distance: 40.1
click at [236, 251] on input "Blueberries Ice Cream" at bounding box center [301, 248] width 296 height 18
paste input "[DATE]"
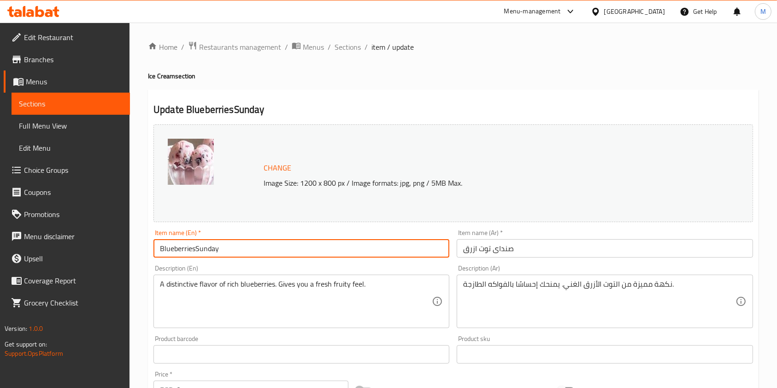
click at [194, 251] on input "BlueberriesSunday" at bounding box center [301, 248] width 296 height 18
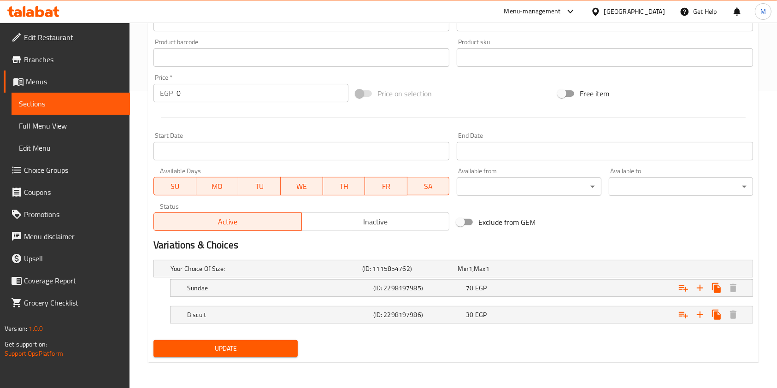
type input "Blueberries [DATE]"
click at [255, 348] on span "Update" at bounding box center [226, 349] width 130 height 12
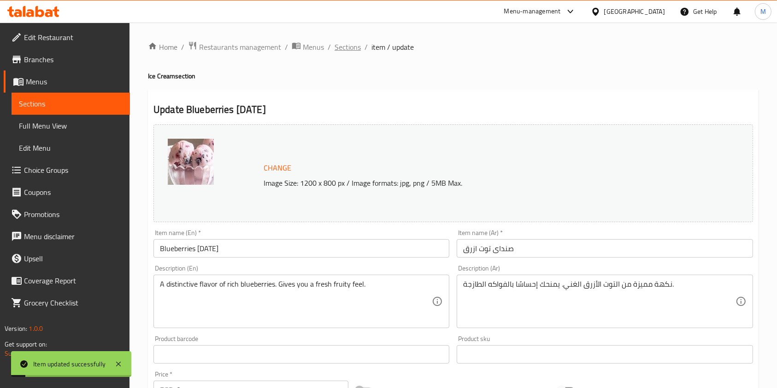
click at [337, 52] on span "Sections" at bounding box center [348, 46] width 26 height 11
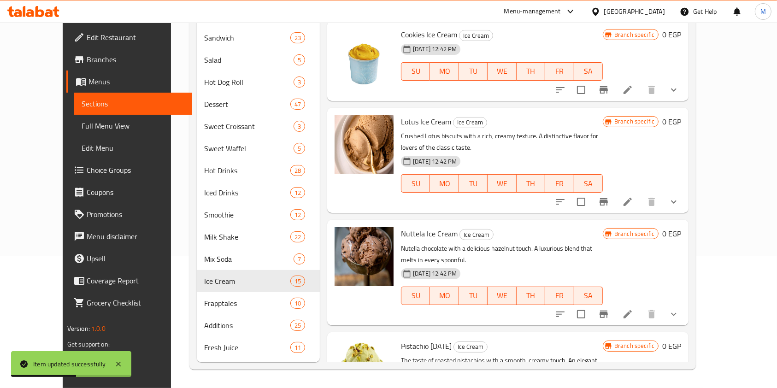
scroll to position [892, 0]
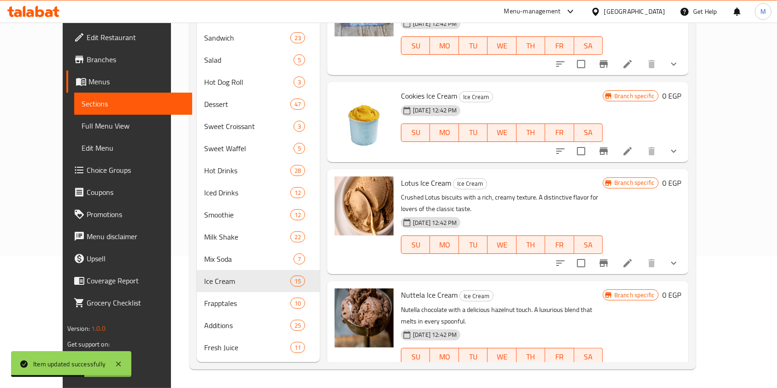
click at [633, 370] on icon at bounding box center [627, 375] width 11 height 11
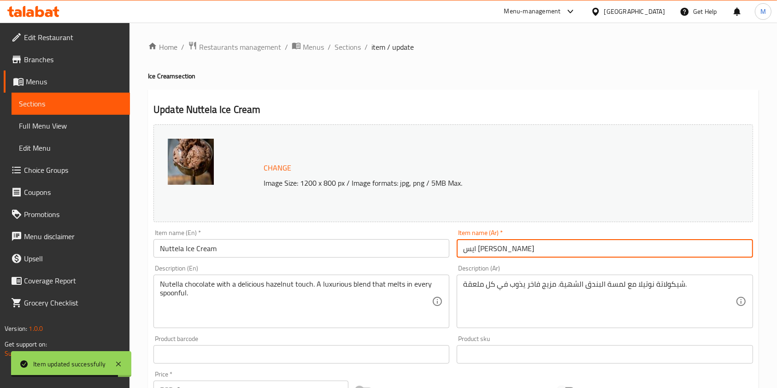
drag, startPoint x: 480, startPoint y: 253, endPoint x: 515, endPoint y: 253, distance: 34.6
click at [514, 253] on input "ايس [PERSON_NAME]" at bounding box center [605, 248] width 296 height 18
paste input "نداى"
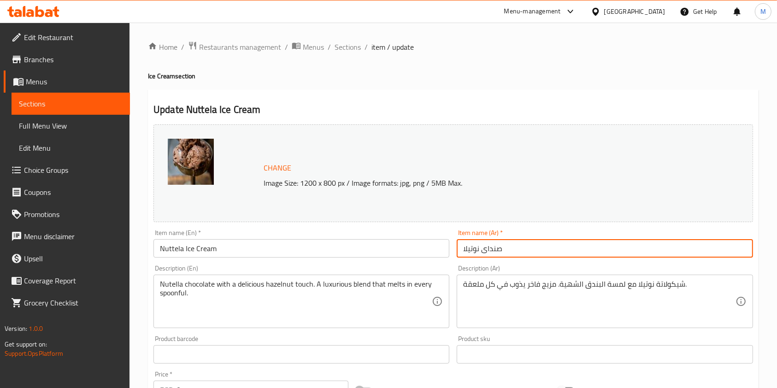
type input "صنداى نوتيلا"
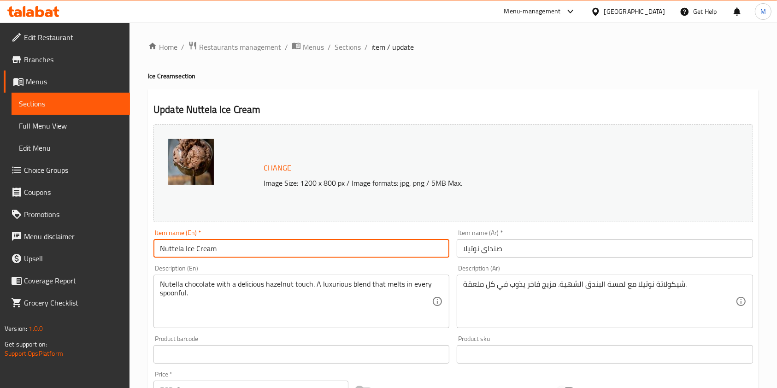
drag, startPoint x: 184, startPoint y: 248, endPoint x: 224, endPoint y: 254, distance: 39.7
click at [224, 254] on input "Nuttela Ice Cream" at bounding box center [301, 248] width 296 height 18
paste input "[DATE]"
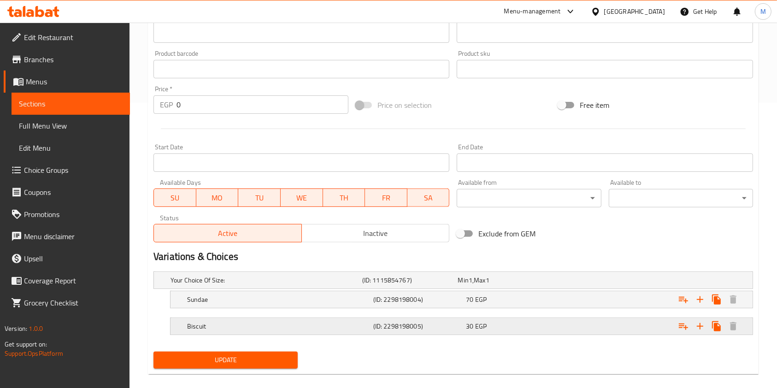
scroll to position [297, 0]
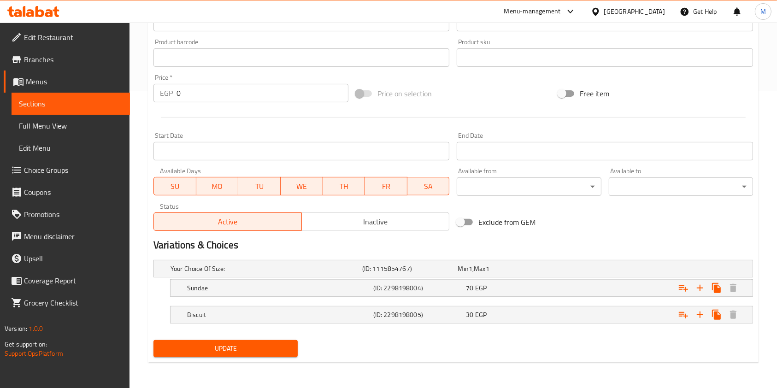
type input "Nuttela [DATE]"
click at [299, 345] on div "Update" at bounding box center [226, 348] width 152 height 24
click at [286, 346] on span "Update" at bounding box center [226, 349] width 130 height 12
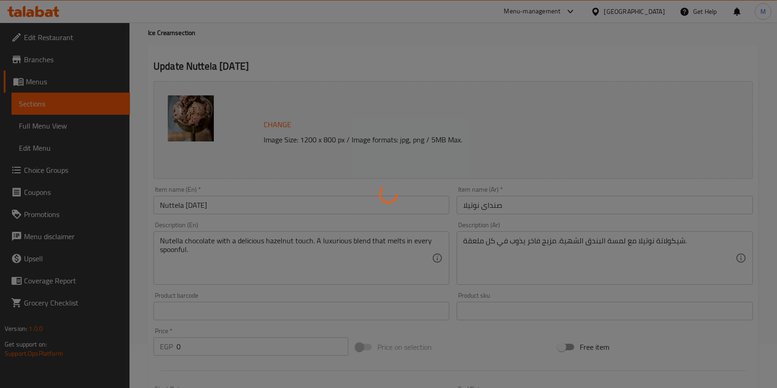
scroll to position [0, 0]
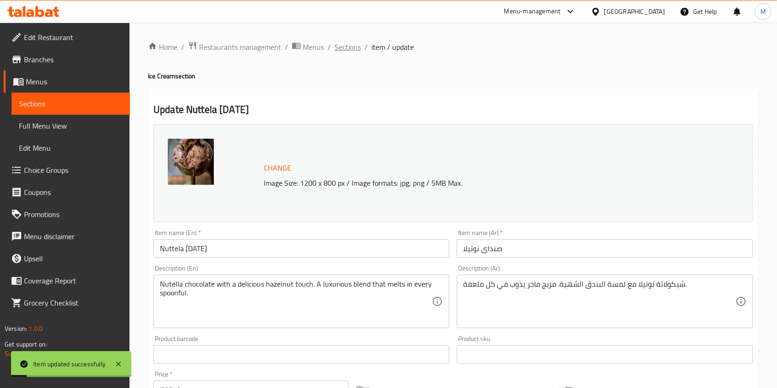
click at [359, 46] on span "Sections" at bounding box center [348, 46] width 26 height 11
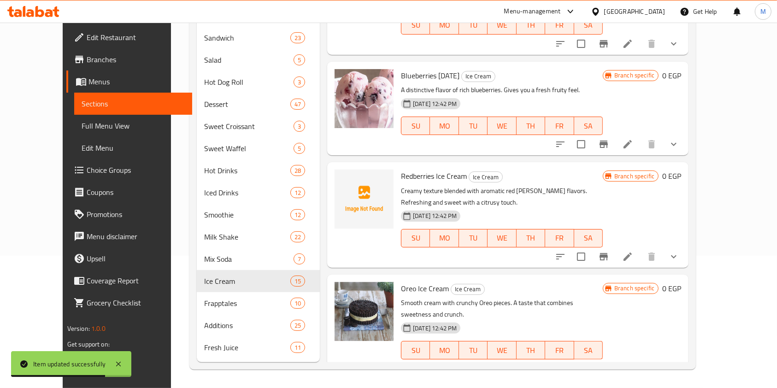
scroll to position [646, 0]
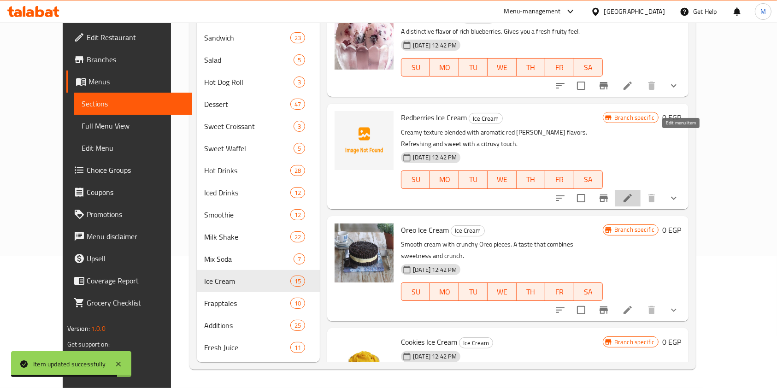
click at [632, 194] on icon at bounding box center [628, 198] width 8 height 8
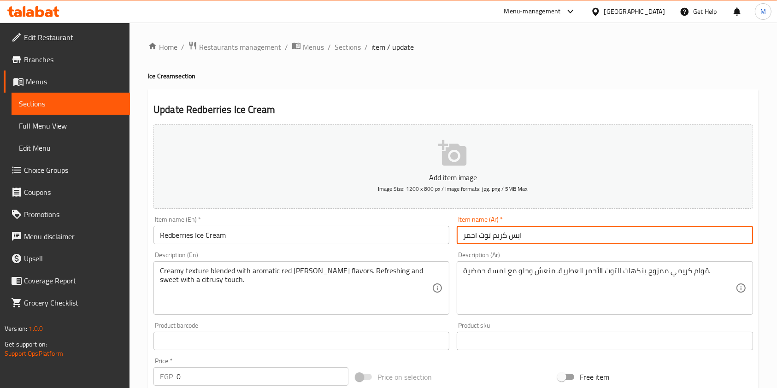
drag, startPoint x: 493, startPoint y: 240, endPoint x: 553, endPoint y: 241, distance: 59.9
click at [553, 241] on input "ايس كريم توت احمر" at bounding box center [605, 235] width 296 height 18
paste input "نداى"
type input "صنداى توت احمر"
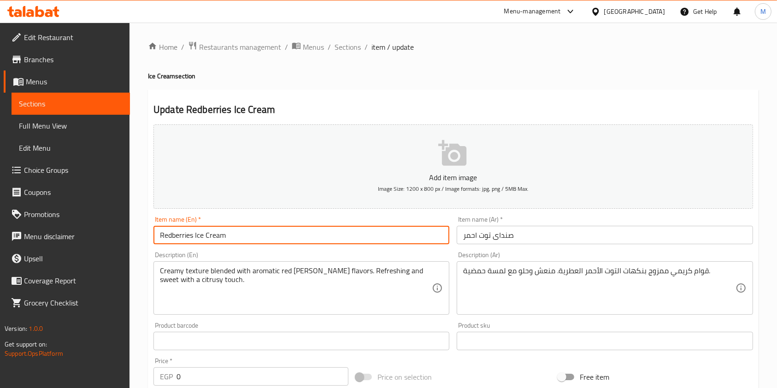
drag, startPoint x: 195, startPoint y: 236, endPoint x: 269, endPoint y: 241, distance: 73.9
click at [269, 241] on input "Redberries Ice Cream" at bounding box center [301, 235] width 296 height 18
paste input "[DATE]"
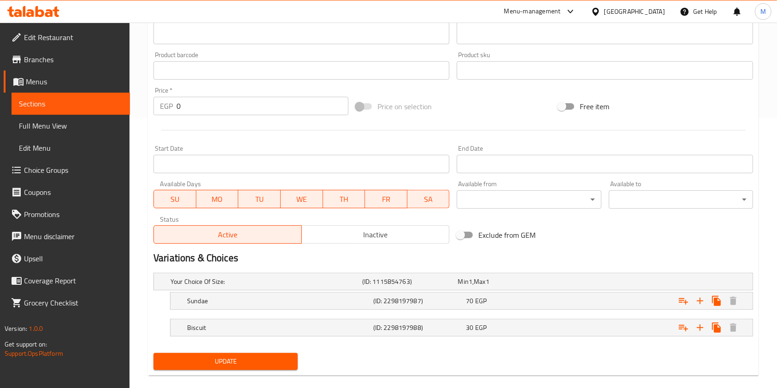
scroll to position [284, 0]
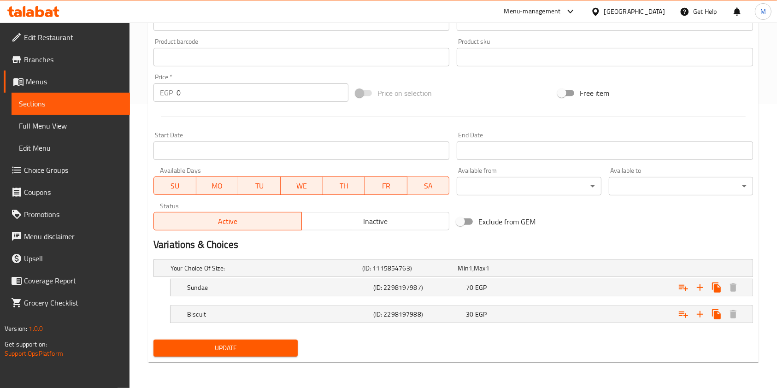
type input "Redberries [DATE]"
click at [259, 352] on span "Update" at bounding box center [226, 348] width 130 height 12
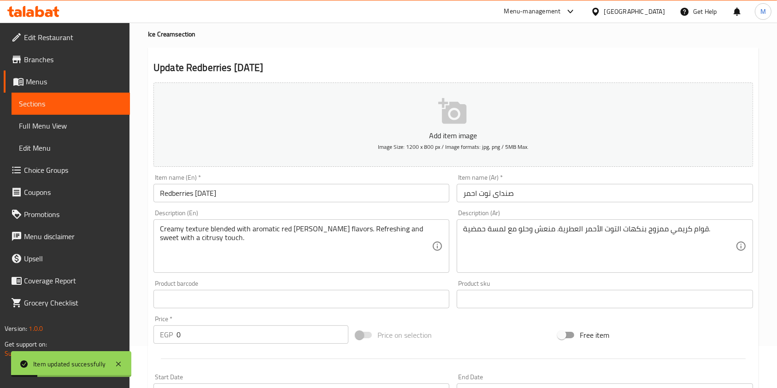
scroll to position [0, 0]
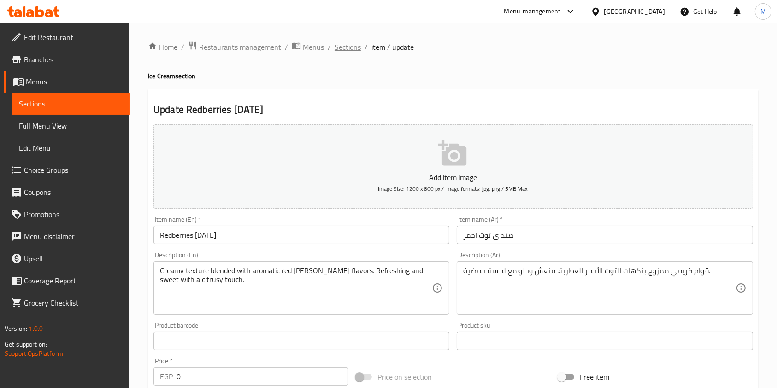
click at [351, 46] on span "Sections" at bounding box center [348, 46] width 26 height 11
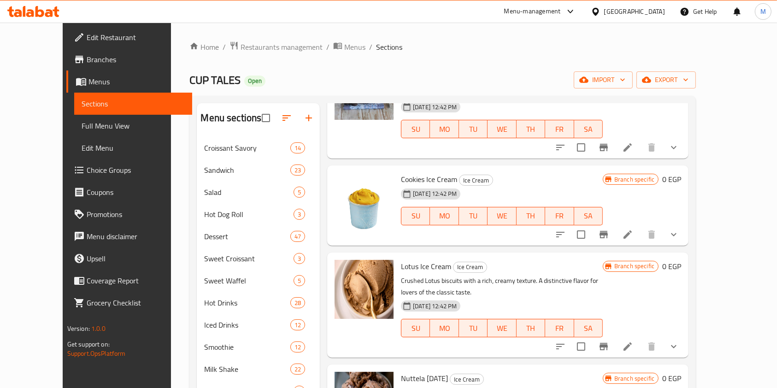
scroll to position [922, 0]
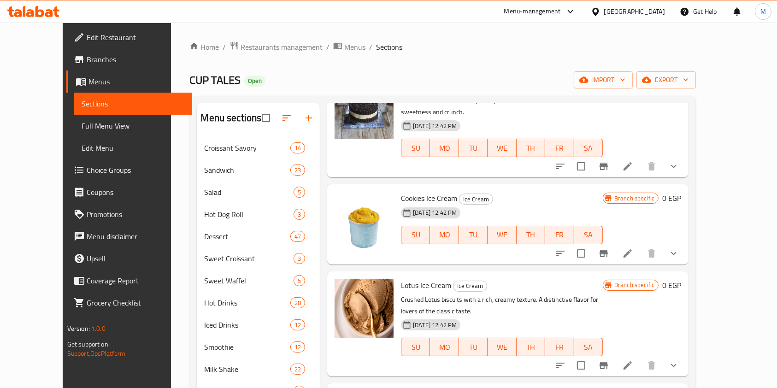
click at [633, 360] on icon at bounding box center [627, 365] width 11 height 11
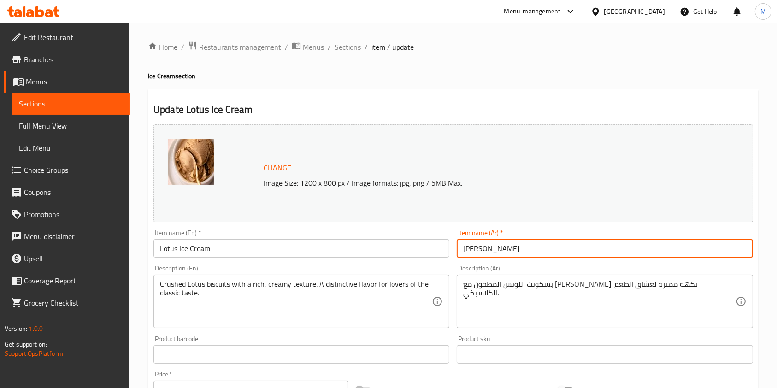
drag, startPoint x: 483, startPoint y: 253, endPoint x: 512, endPoint y: 251, distance: 28.6
click at [512, 251] on input "[PERSON_NAME]" at bounding box center [605, 248] width 296 height 18
paste input "نداى"
type input "صنداى لوتس"
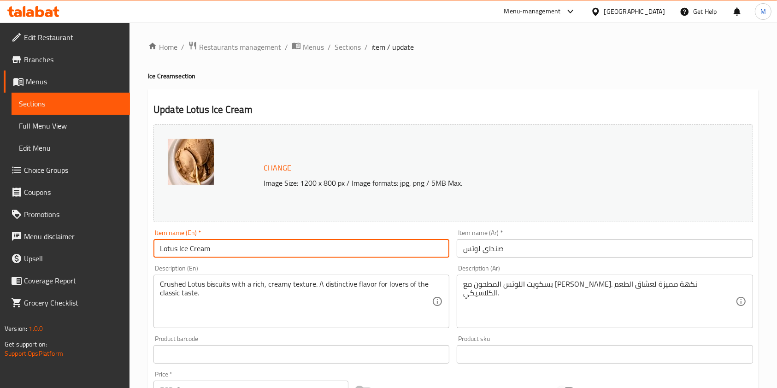
drag, startPoint x: 178, startPoint y: 249, endPoint x: 216, endPoint y: 251, distance: 38.3
click at [216, 251] on input "Lotus Ice Cream" at bounding box center [301, 248] width 296 height 18
paste input "[DATE]"
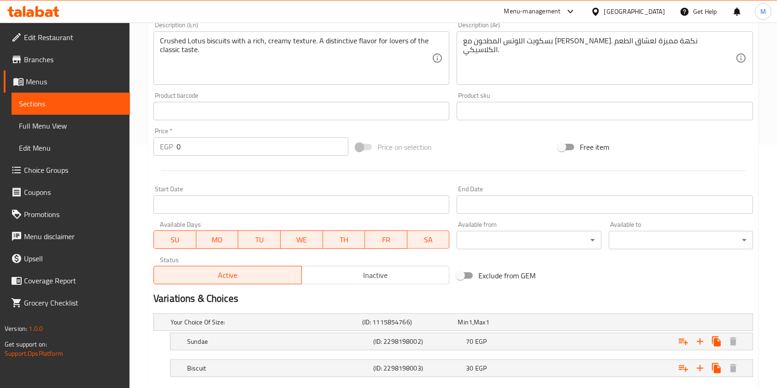
scroll to position [297, 0]
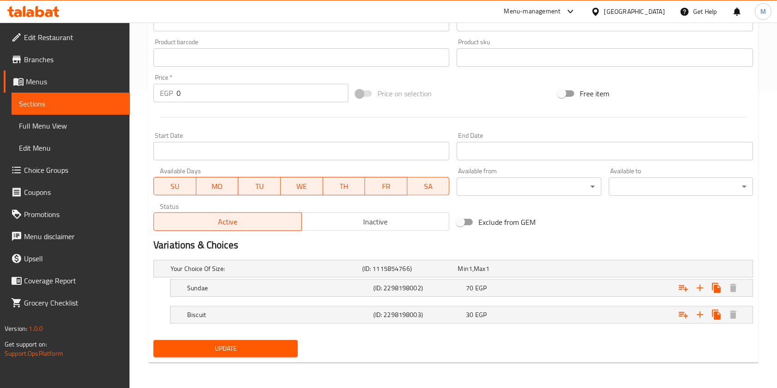
type input "Lotus [DATE]"
click at [268, 345] on span "Update" at bounding box center [226, 349] width 130 height 12
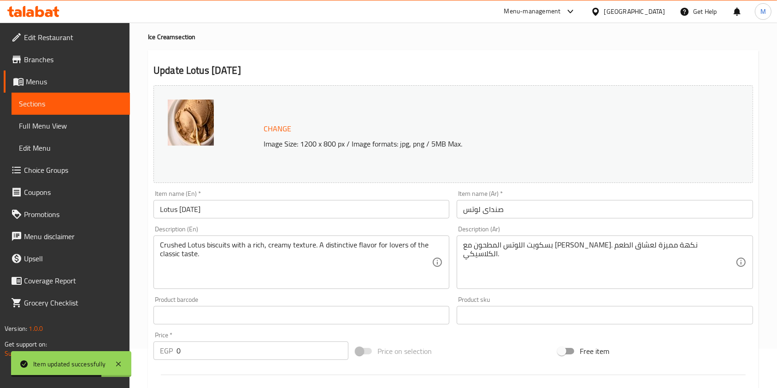
scroll to position [0, 0]
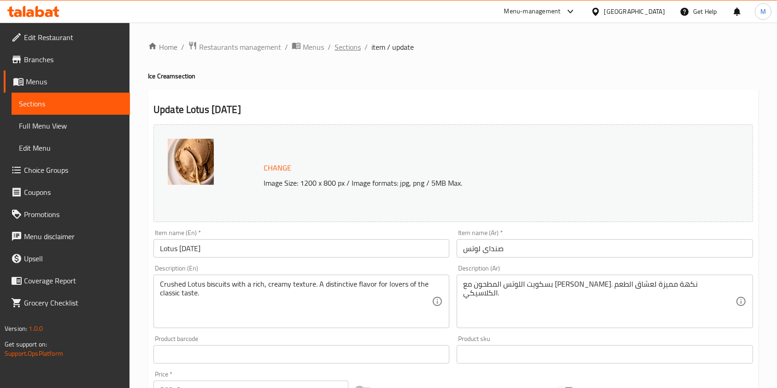
click at [356, 47] on span "Sections" at bounding box center [348, 46] width 26 height 11
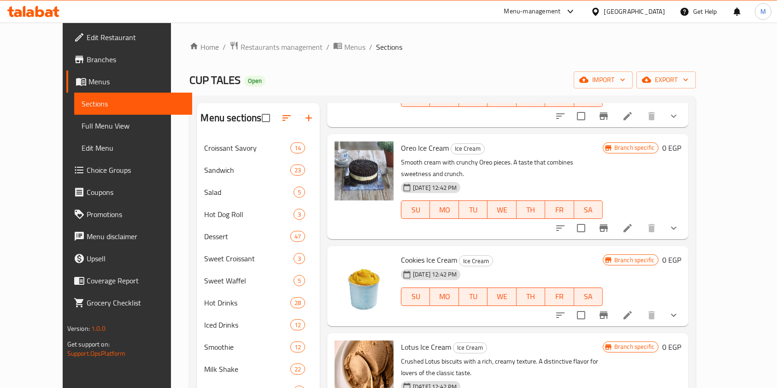
scroll to position [799, 0]
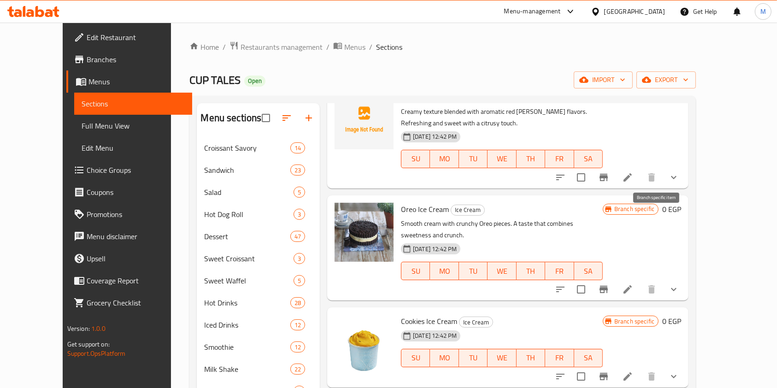
click at [633, 284] on icon at bounding box center [627, 289] width 11 height 11
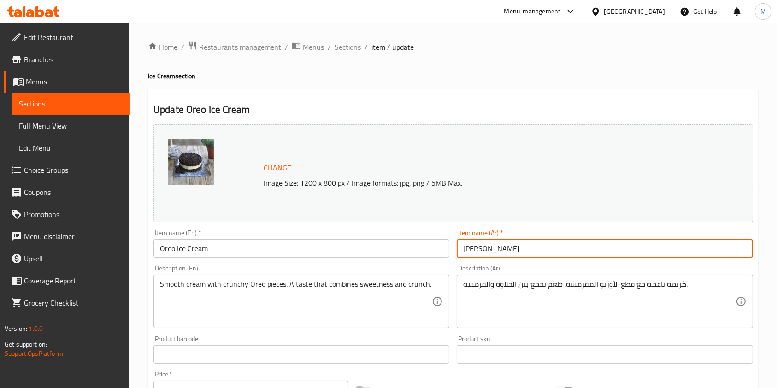
drag, startPoint x: 480, startPoint y: 249, endPoint x: 537, endPoint y: 254, distance: 57.4
click at [537, 254] on input "[PERSON_NAME]" at bounding box center [605, 248] width 296 height 18
paste input "[DATE]"
paste input "نداى"
type input "صنداى اوريو"
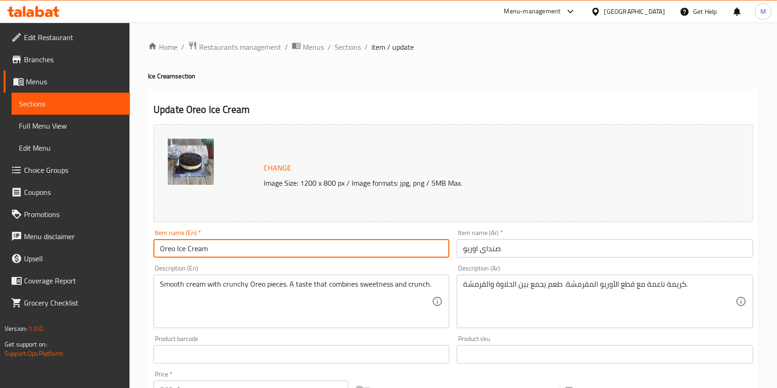
drag, startPoint x: 175, startPoint y: 249, endPoint x: 231, endPoint y: 248, distance: 56.2
click at [231, 248] on input "Oreo Ice Cream" at bounding box center [301, 248] width 296 height 18
paste input "[DATE]"
drag, startPoint x: 176, startPoint y: 249, endPoint x: 181, endPoint y: 254, distance: 7.5
click at [176, 249] on input "OreoSunday" at bounding box center [301, 248] width 296 height 18
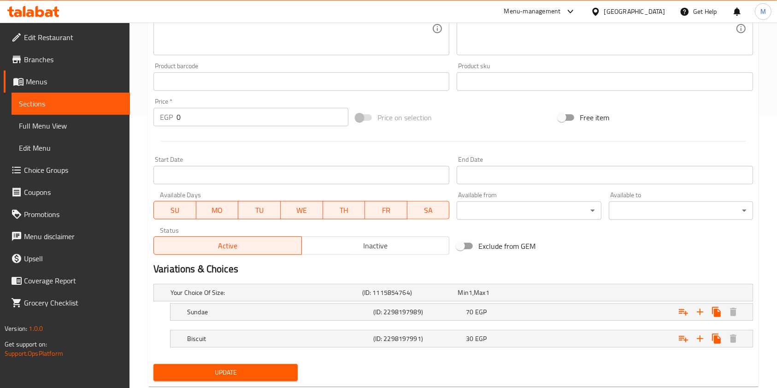
scroll to position [297, 0]
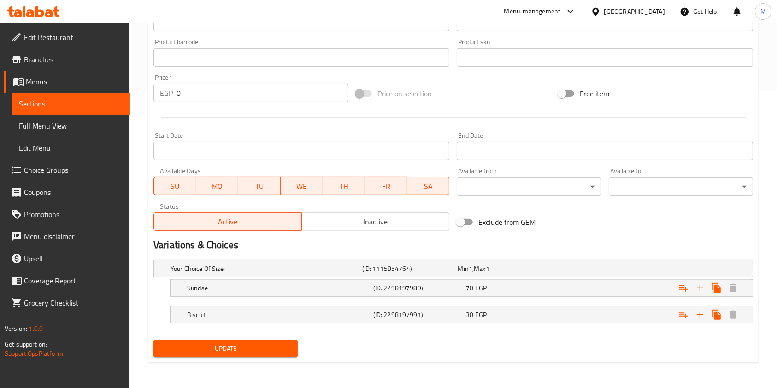
type input "Oreo [DATE]"
click at [259, 343] on span "Update" at bounding box center [226, 349] width 130 height 12
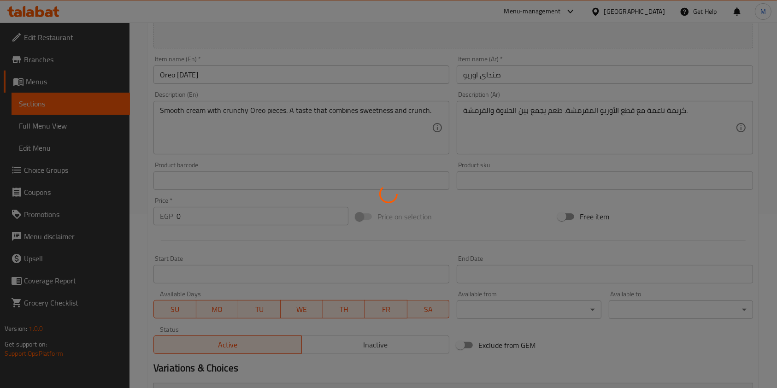
scroll to position [0, 0]
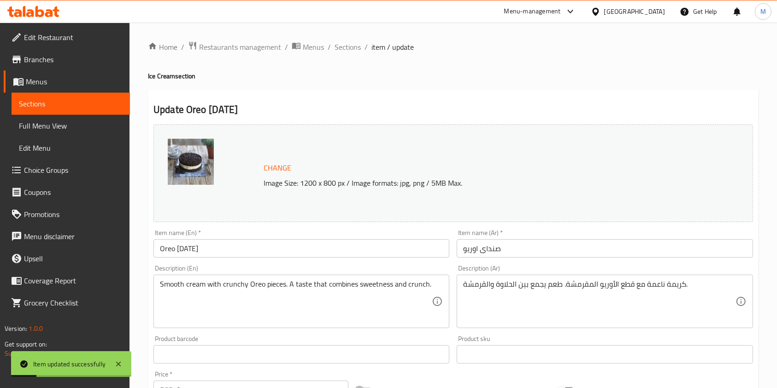
click at [358, 46] on span "Sections" at bounding box center [348, 46] width 26 height 11
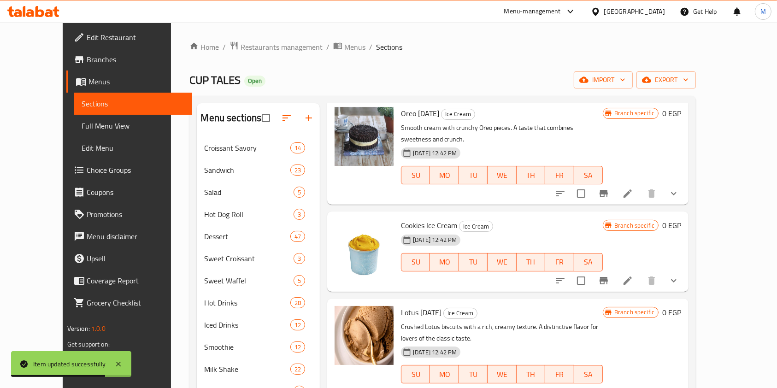
scroll to position [922, 0]
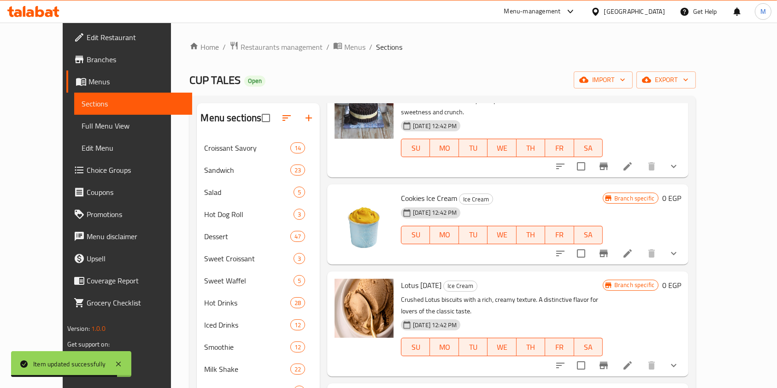
click at [641, 245] on li at bounding box center [628, 253] width 26 height 17
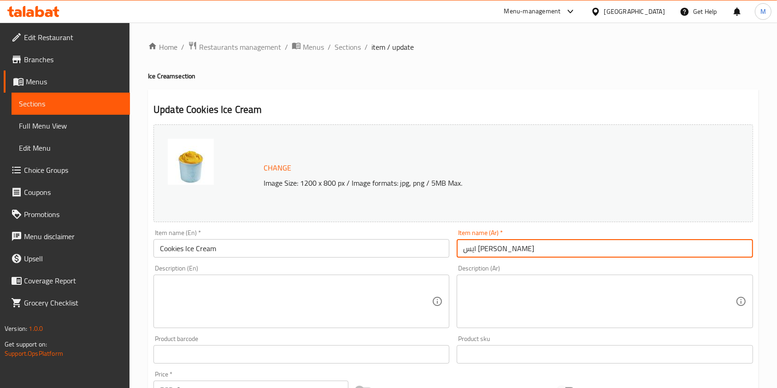
drag, startPoint x: 483, startPoint y: 249, endPoint x: 543, endPoint y: 253, distance: 59.5
click at [543, 253] on input "ايس [PERSON_NAME]" at bounding box center [605, 248] width 296 height 18
paste input "نداى"
type input "صنداى كوكيز"
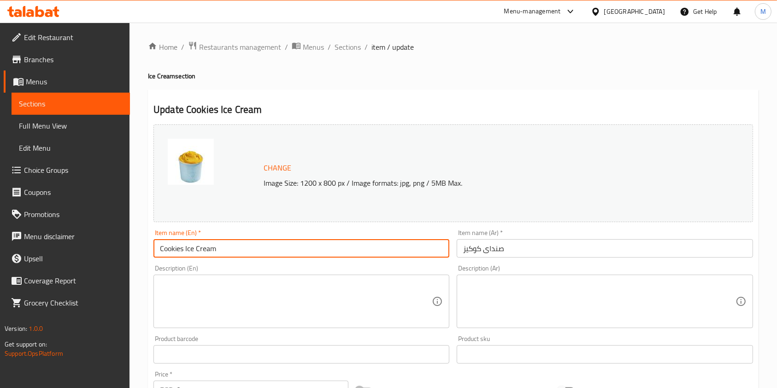
drag, startPoint x: 185, startPoint y: 248, endPoint x: 228, endPoint y: 249, distance: 42.9
click at [228, 249] on input "Cookies Ice Cream" at bounding box center [301, 248] width 296 height 18
paste input "[DATE]"
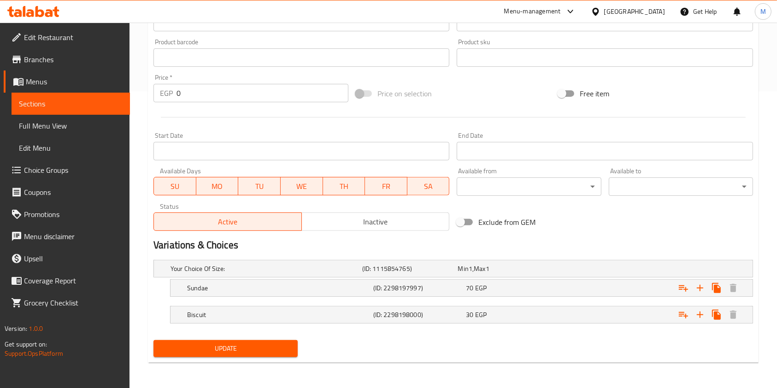
type input "Cookies [DATE]"
click at [295, 347] on button "Update" at bounding box center [225, 348] width 144 height 17
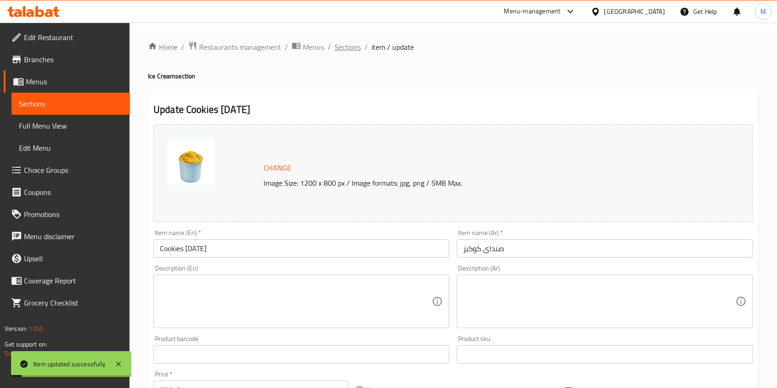
click at [336, 41] on span "Sections" at bounding box center [348, 46] width 26 height 11
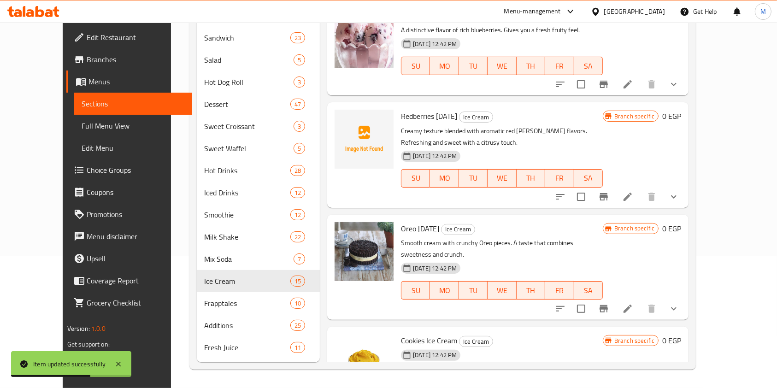
scroll to position [646, 0]
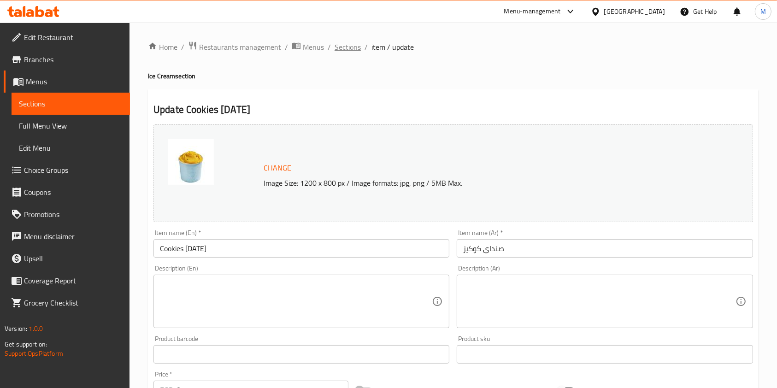
click at [358, 46] on span "Sections" at bounding box center [348, 46] width 26 height 11
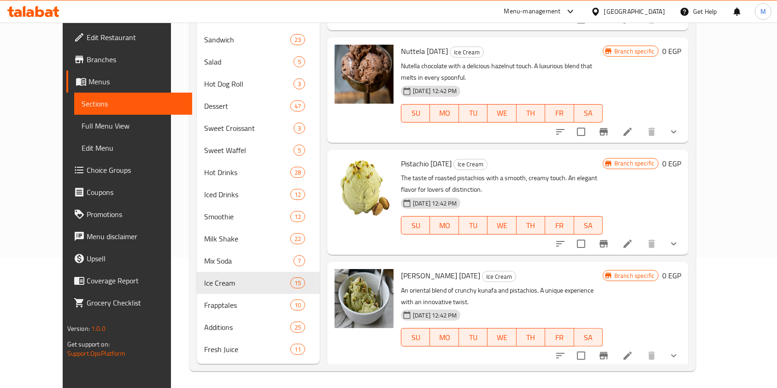
scroll to position [132, 0]
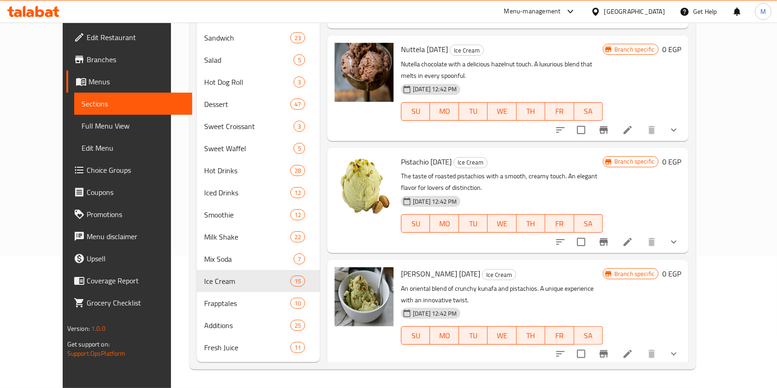
click at [36, 12] on icon at bounding box center [39, 11] width 9 height 11
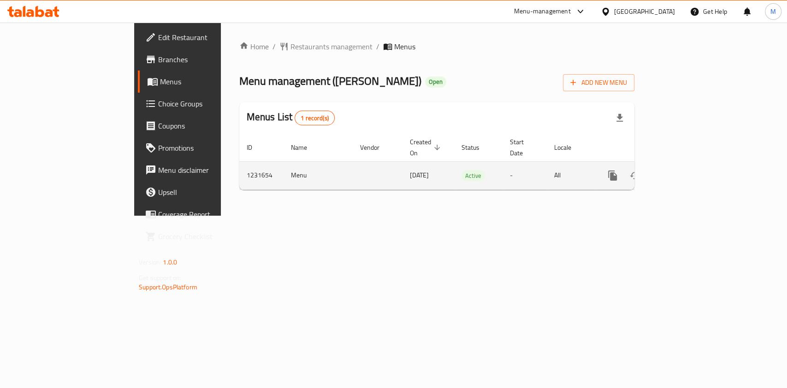
click at [684, 170] on icon "enhanced table" at bounding box center [678, 175] width 11 height 11
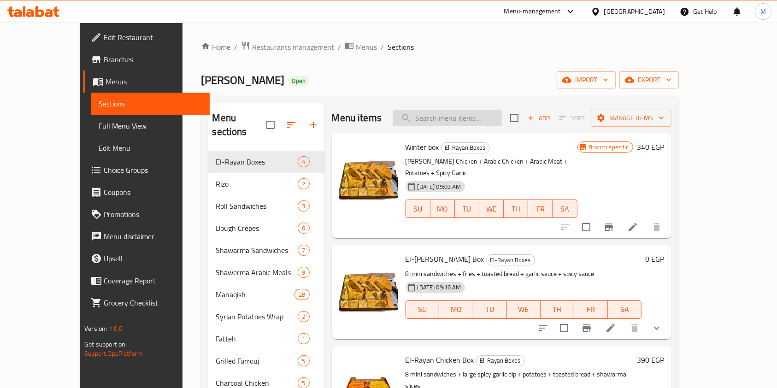
click at [465, 115] on input "search" at bounding box center [447, 118] width 109 height 16
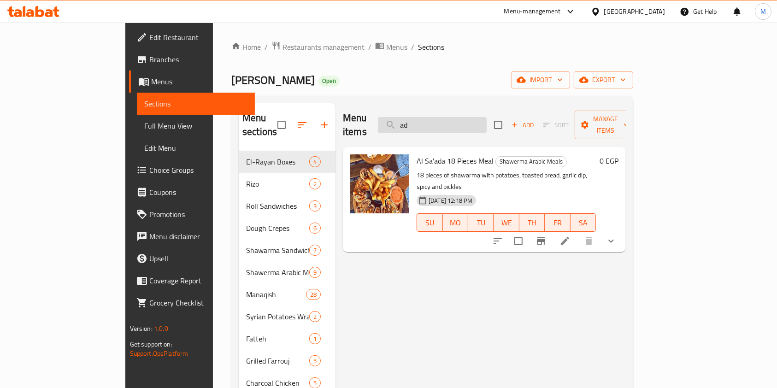
type input "a"
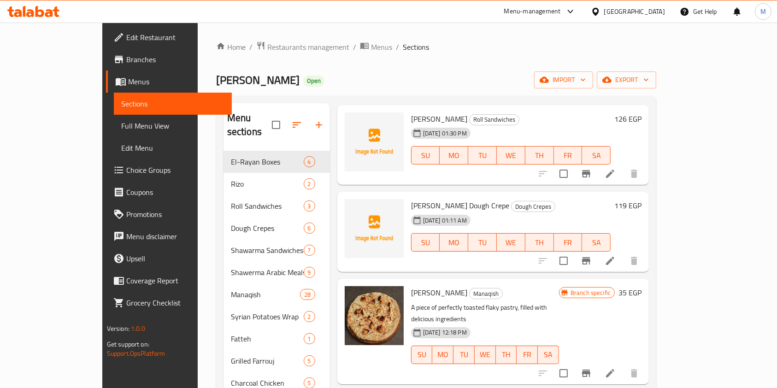
scroll to position [61, 0]
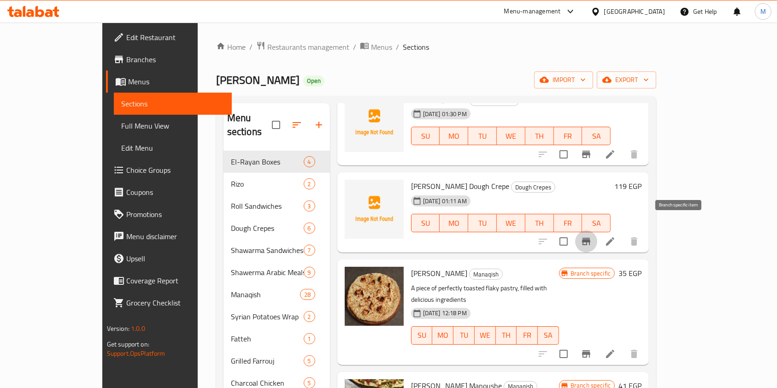
click at [597, 230] on button "Branch-specific-item" at bounding box center [586, 241] width 22 height 22
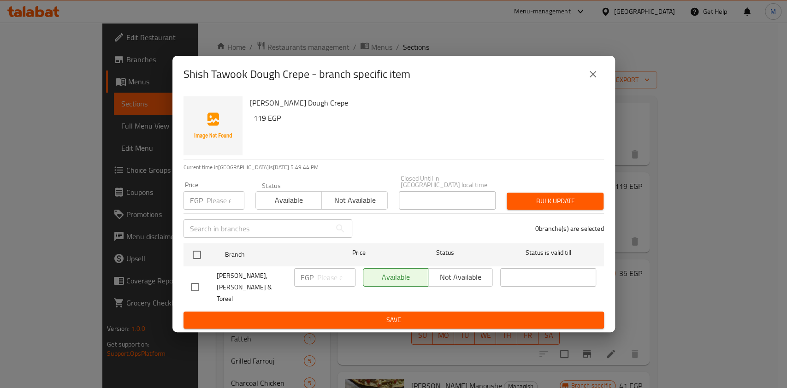
click at [586, 83] on button "close" at bounding box center [593, 74] width 22 height 22
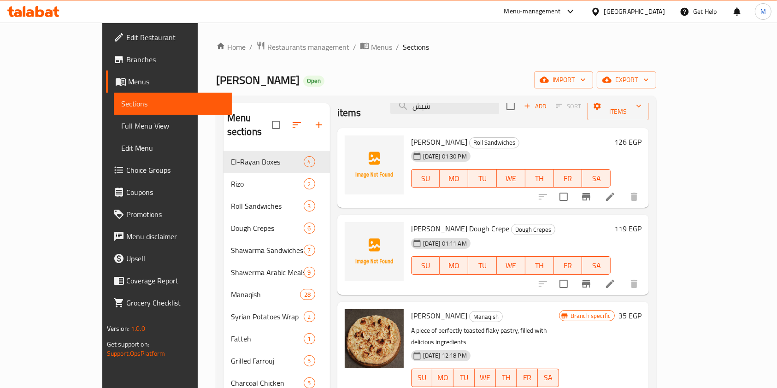
scroll to position [0, 0]
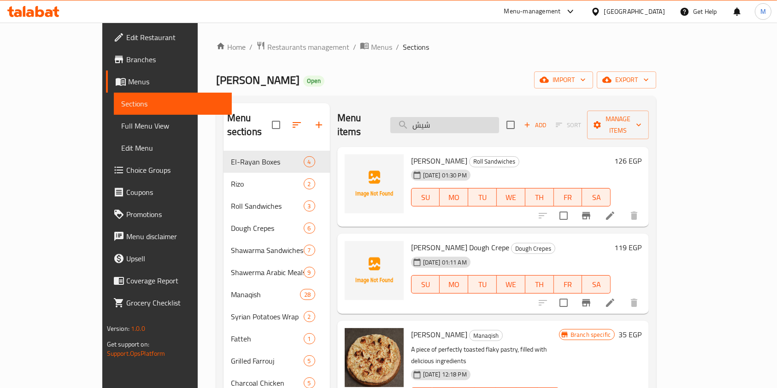
click at [478, 120] on input "شيش" at bounding box center [444, 125] width 109 height 16
type input "ش"
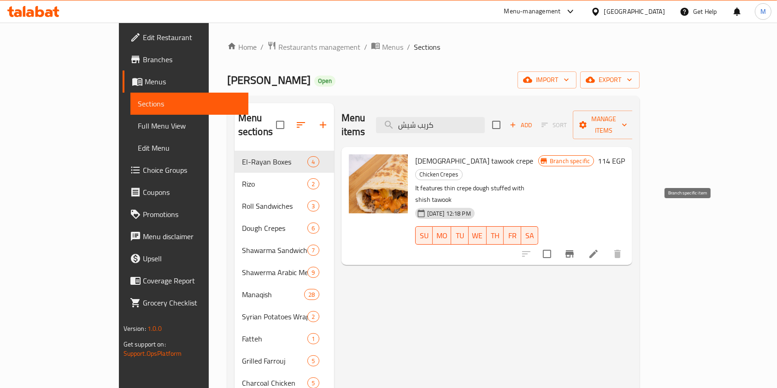
type input "كريب شيش"
click at [575, 248] on icon "Branch-specific-item" at bounding box center [569, 253] width 11 height 11
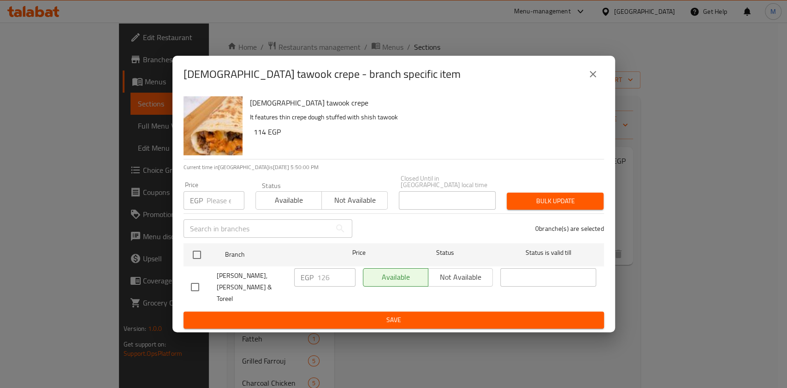
click at [583, 85] on button "close" at bounding box center [593, 74] width 22 height 22
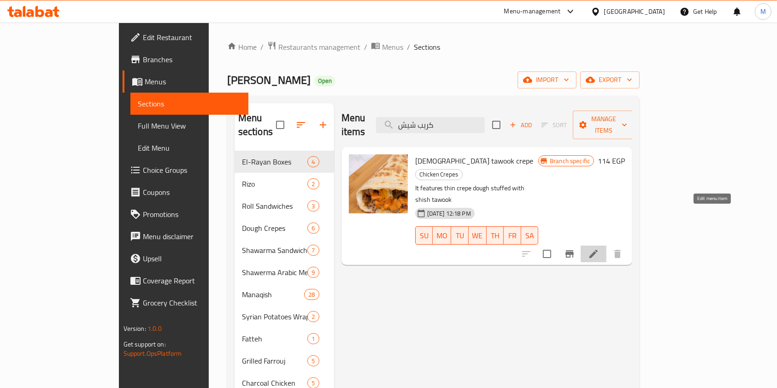
click at [599, 248] on icon at bounding box center [593, 253] width 11 height 11
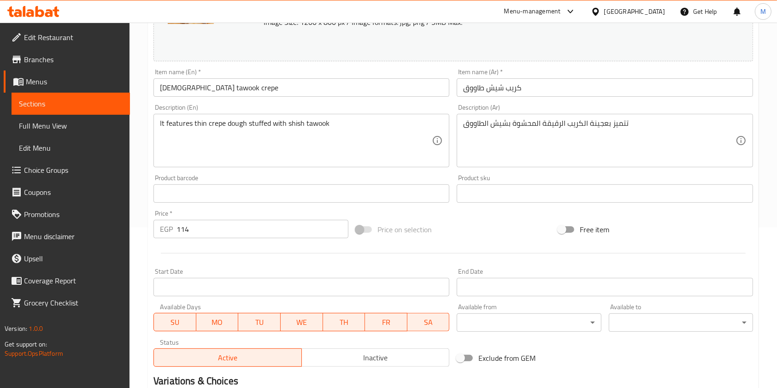
scroll to position [184, 0]
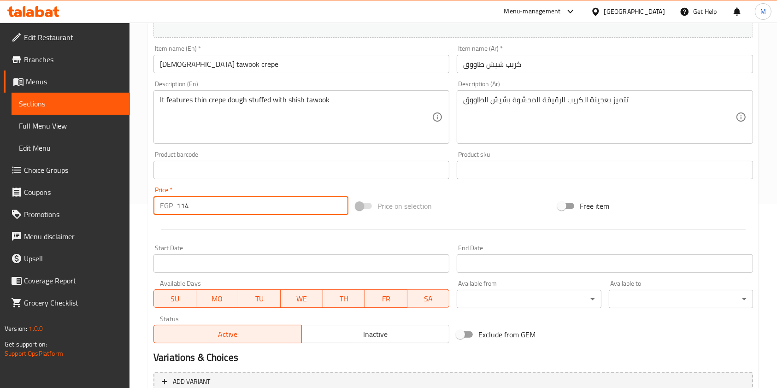
click at [197, 209] on input "114" at bounding box center [263, 205] width 172 height 18
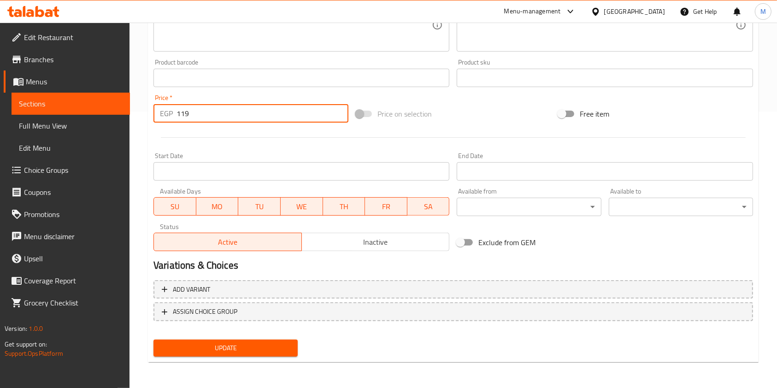
type input "119"
click at [253, 349] on span "Update" at bounding box center [226, 348] width 130 height 12
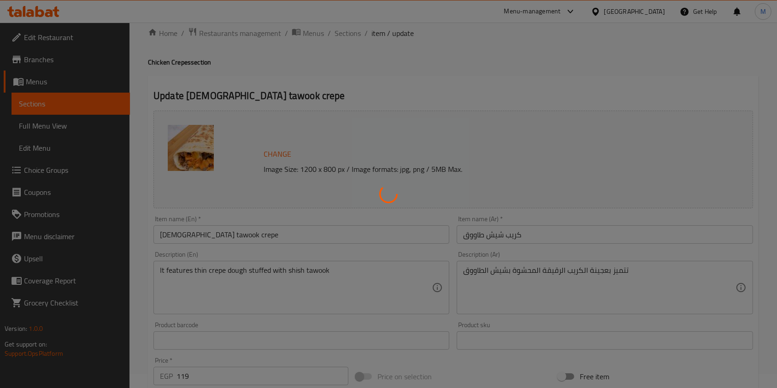
scroll to position [0, 0]
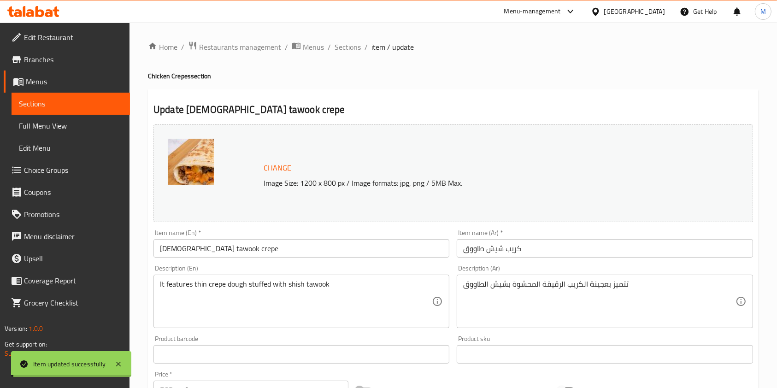
drag, startPoint x: 354, startPoint y: 52, endPoint x: 385, endPoint y: 88, distance: 47.7
click at [354, 52] on span "Sections" at bounding box center [348, 46] width 26 height 11
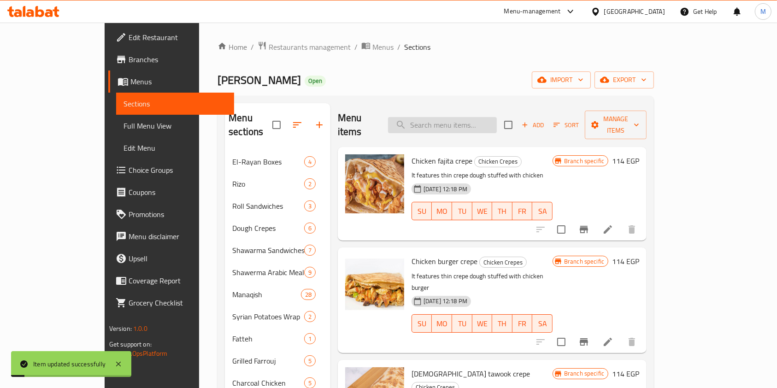
click at [483, 120] on input "search" at bounding box center [442, 125] width 109 height 16
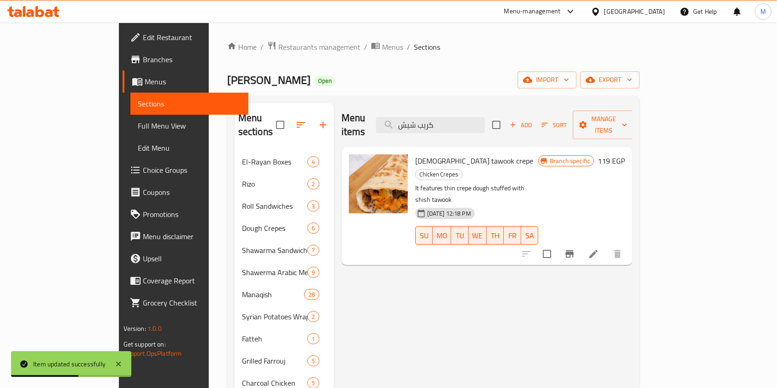
type input "كريب شيش"
click at [574, 250] on icon "Branch-specific-item" at bounding box center [569, 253] width 8 height 7
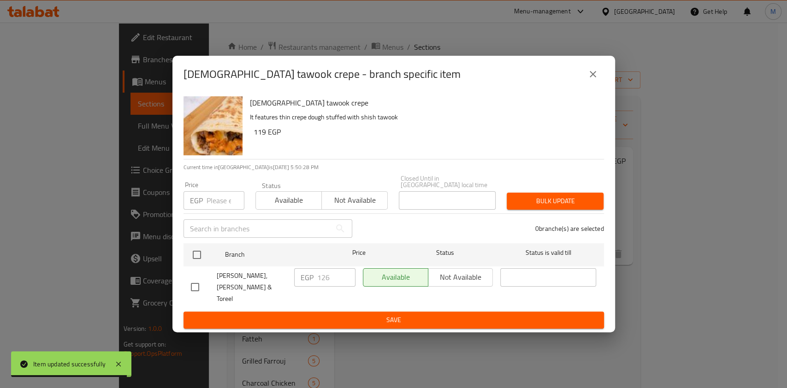
click at [197, 284] on input "checkbox" at bounding box center [194, 286] width 19 height 19
checkbox input "true"
click at [327, 284] on input "126" at bounding box center [336, 277] width 38 height 18
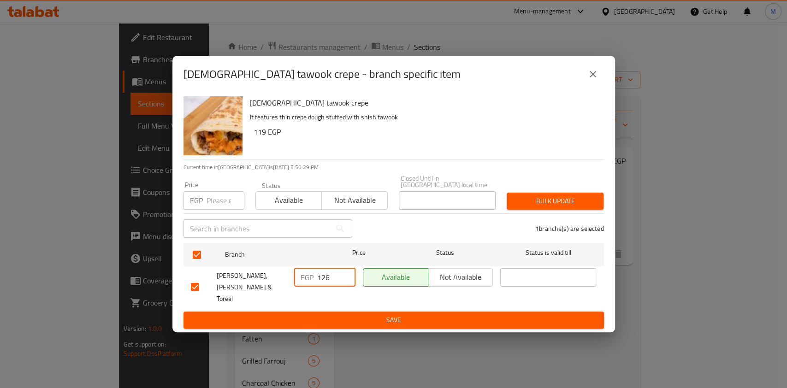
click at [327, 284] on input "126" at bounding box center [336, 277] width 38 height 18
type input "119"
click at [358, 314] on span "Save" at bounding box center [394, 320] width 406 height 12
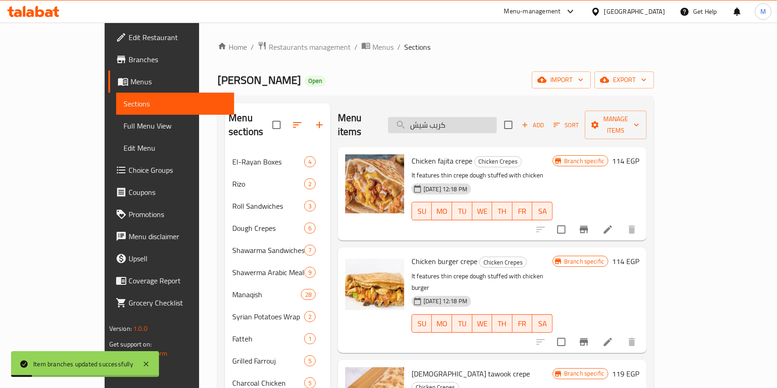
click at [469, 124] on input "كريب شيش" at bounding box center [442, 125] width 109 height 16
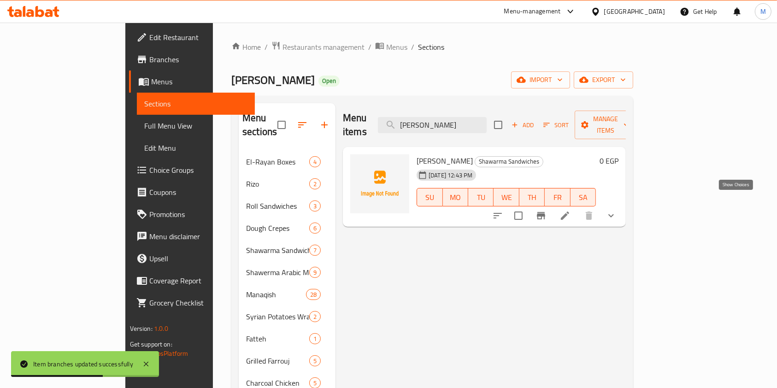
type input "ماريا"
click at [617, 210] on icon "show more" at bounding box center [611, 215] width 11 height 11
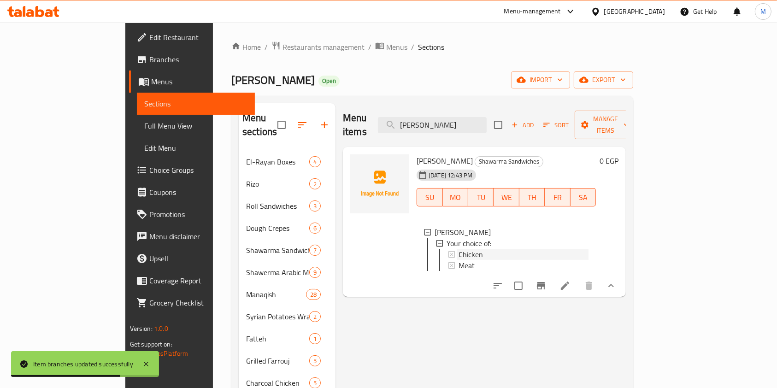
click at [495, 249] on div "Chicken" at bounding box center [524, 254] width 130 height 11
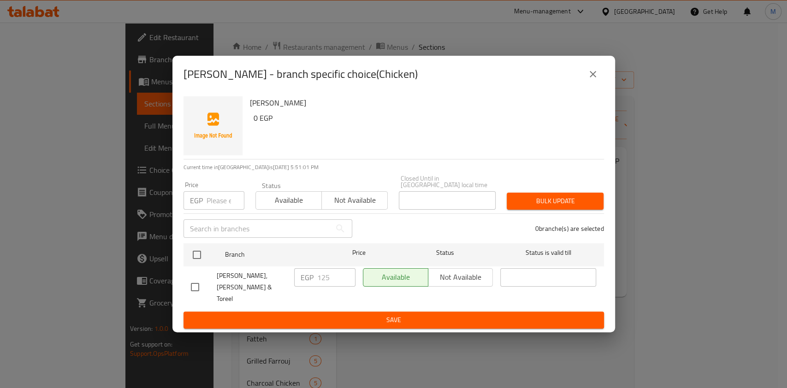
click at [196, 289] on input "checkbox" at bounding box center [194, 286] width 19 height 19
checkbox input "true"
click at [322, 283] on input "125" at bounding box center [336, 277] width 38 height 18
type input "175"
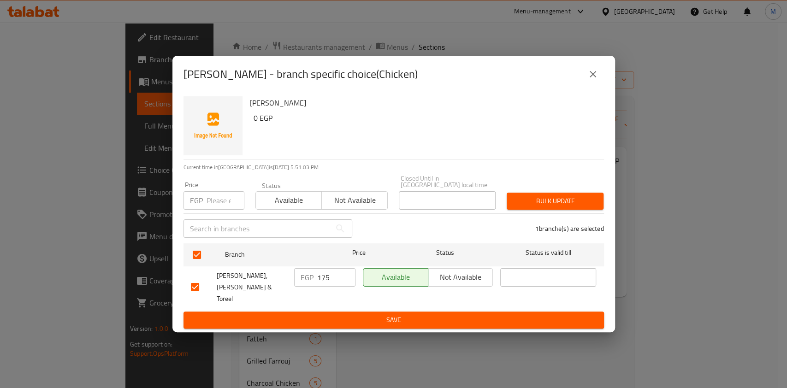
click at [339, 297] on div "EGP 175 ​" at bounding box center [324, 288] width 69 height 46
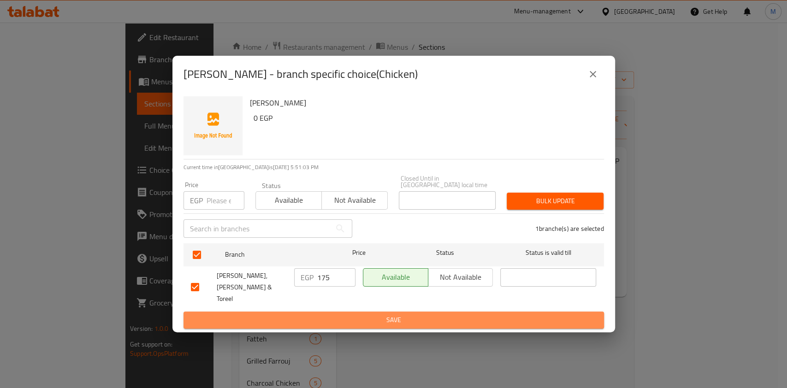
click at [343, 312] on button "Save" at bounding box center [393, 320] width 420 height 17
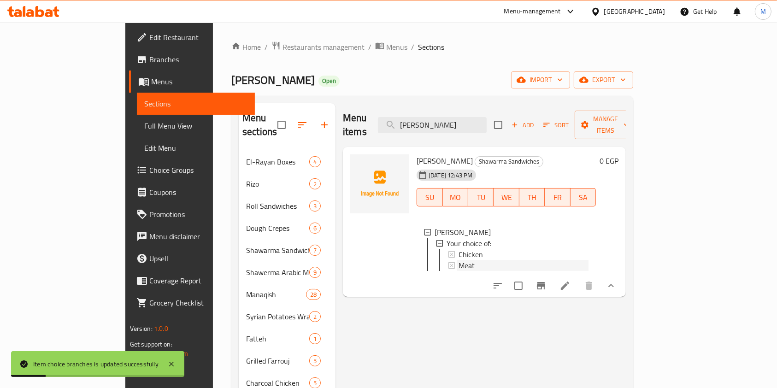
click at [465, 260] on div "Meat" at bounding box center [524, 265] width 130 height 11
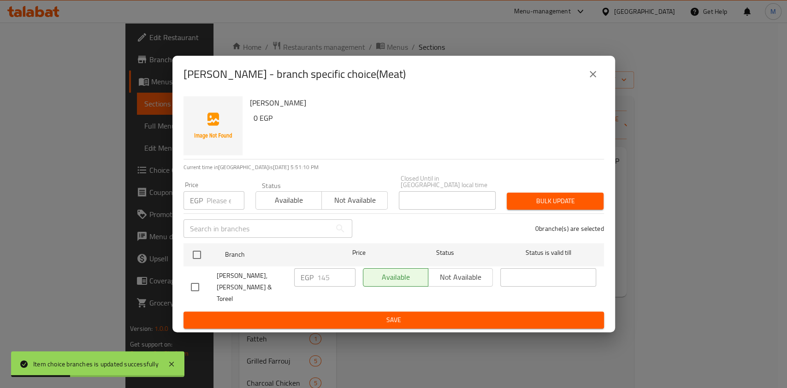
click at [190, 291] on input "checkbox" at bounding box center [194, 286] width 19 height 19
checkbox input "true"
drag, startPoint x: 337, startPoint y: 281, endPoint x: 329, endPoint y: 279, distance: 8.5
click at [336, 280] on input "145" at bounding box center [336, 277] width 38 height 18
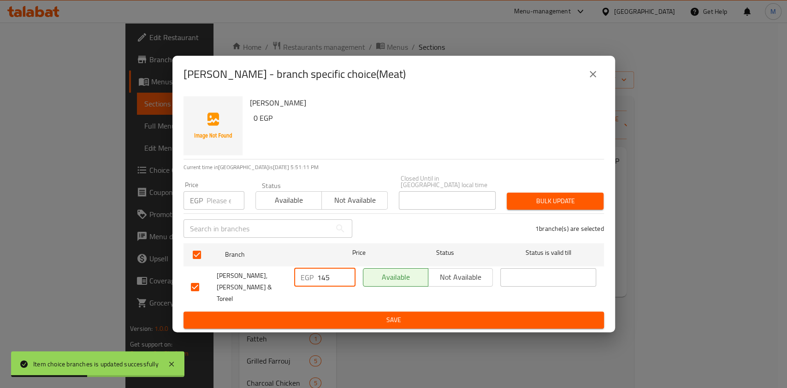
click at [329, 279] on input "145" at bounding box center [336, 277] width 38 height 18
type input "196"
click at [332, 314] on span "Save" at bounding box center [394, 320] width 406 height 12
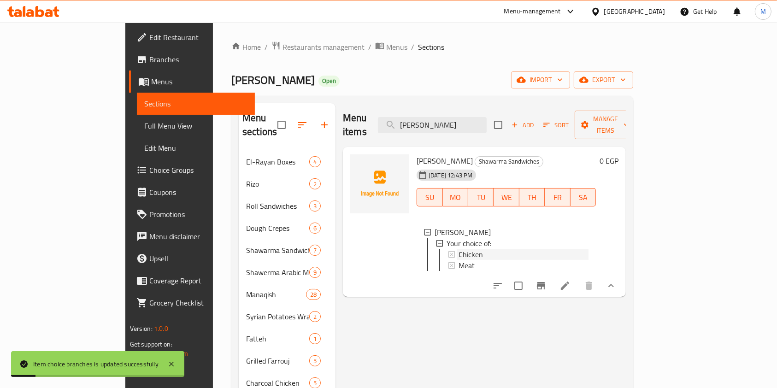
click at [459, 249] on div "Chicken" at bounding box center [524, 254] width 130 height 11
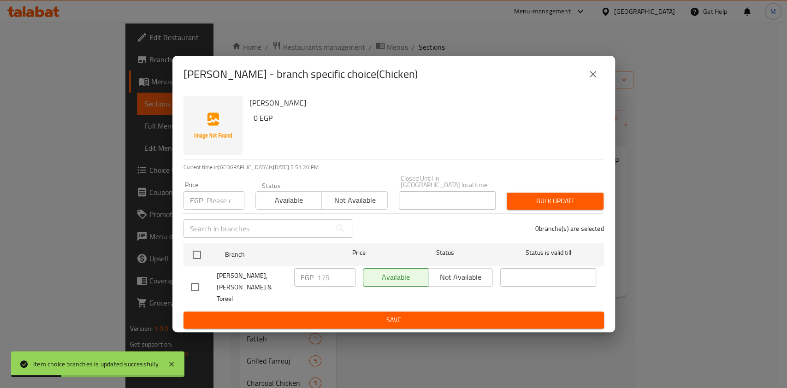
click at [590, 80] on icon "close" at bounding box center [592, 74] width 11 height 11
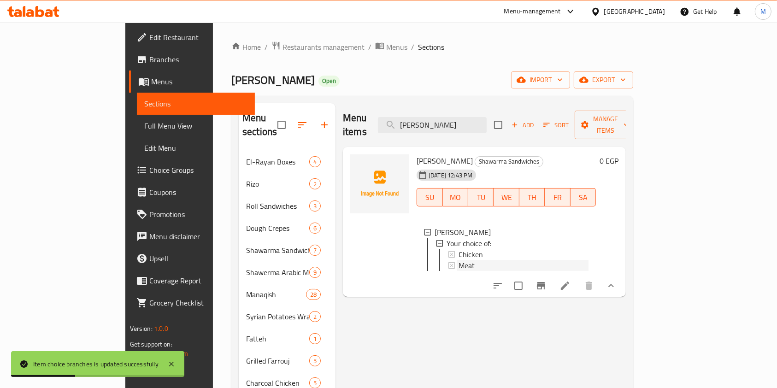
click at [459, 260] on div "Meat" at bounding box center [524, 265] width 130 height 11
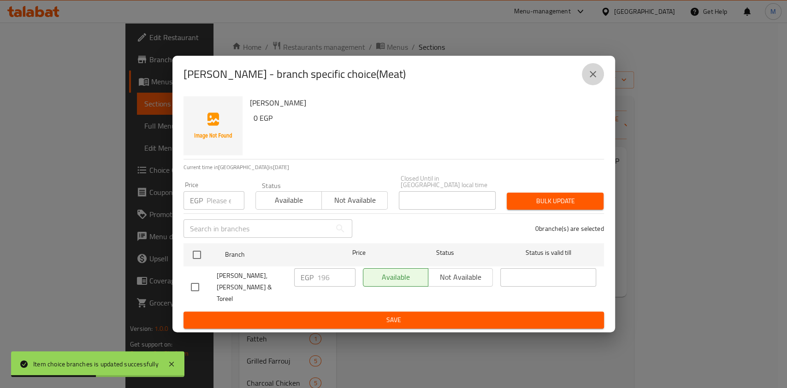
click at [600, 78] on button "close" at bounding box center [593, 74] width 22 height 22
